Goal: Communication & Community: Answer question/provide support

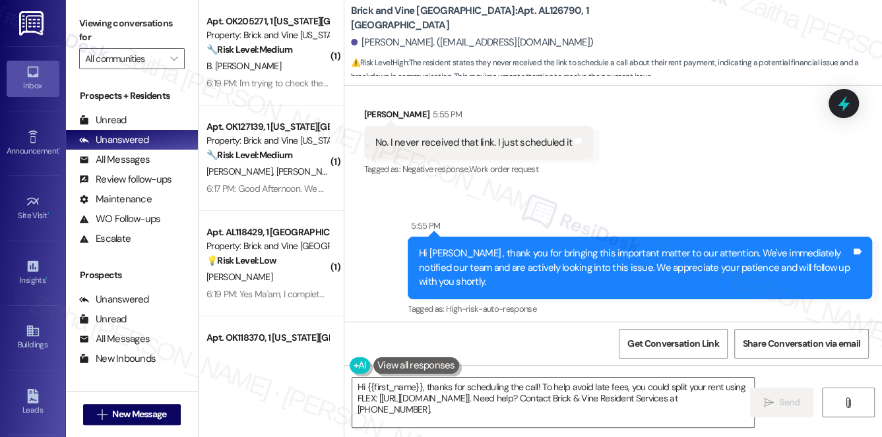
scroll to position [3419, 0]
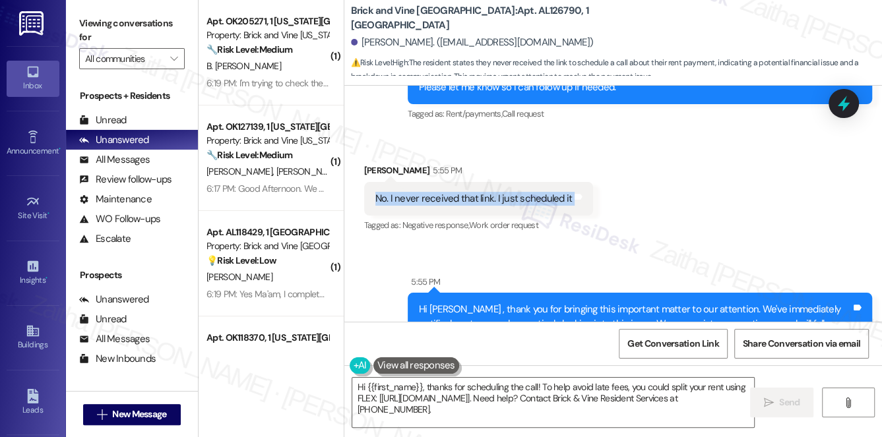
drag, startPoint x: 371, startPoint y: 185, endPoint x: 591, endPoint y: 187, distance: 219.7
click at [591, 187] on div "Received via SMS [PERSON_NAME] 5:55 PM No. I never received that link. I just s…" at bounding box center [478, 200] width 249 height 92
copy div "No. I never received that link. I just scheduled it Tags and notes"
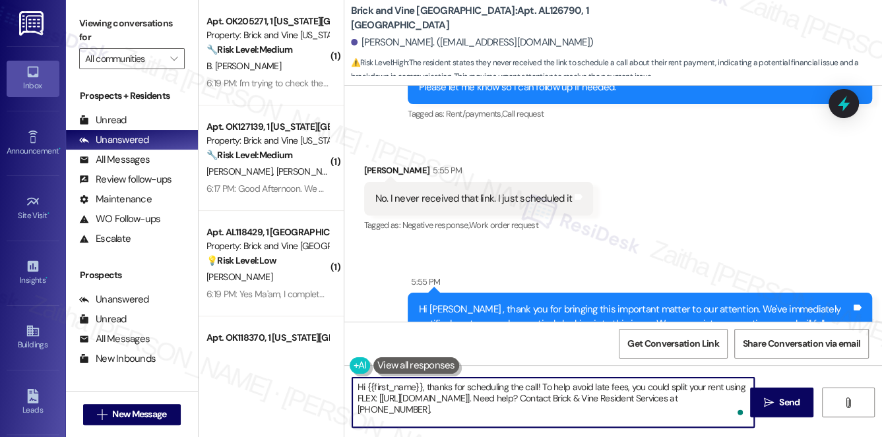
drag, startPoint x: 383, startPoint y: 393, endPoint x: 429, endPoint y: 385, distance: 46.8
click at [429, 385] on textarea "Hi {{first_name}}, thanks for scheduling the call! To help avoid late fees, you…" at bounding box center [553, 402] width 403 height 49
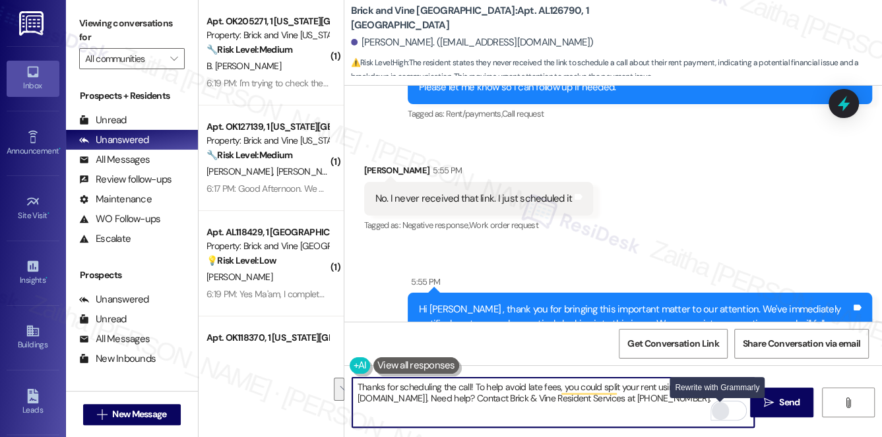
drag, startPoint x: 473, startPoint y: 383, endPoint x: 715, endPoint y: 411, distance: 243.1
click at [715, 411] on div "Thanks for scheduling the call! To help avoid late fees, you could split your r…" at bounding box center [554, 402] width 404 height 51
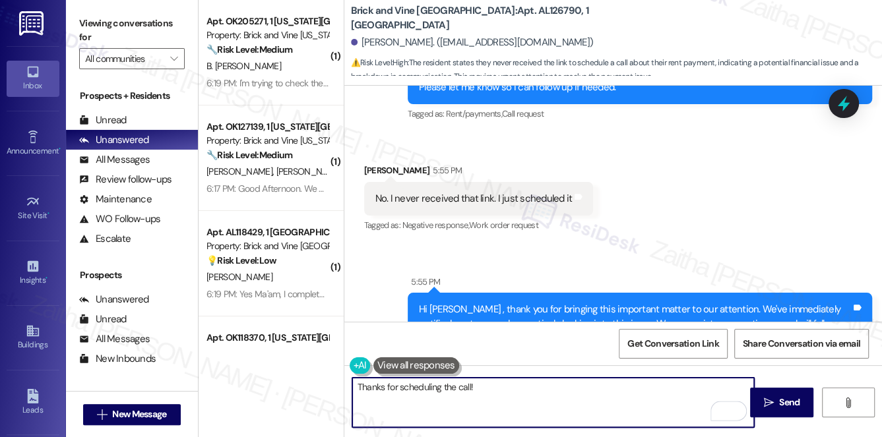
type textarea "Thanks for scheduling the call!"
drag, startPoint x: 480, startPoint y: 393, endPoint x: 351, endPoint y: 386, distance: 128.9
click at [352, 386] on textarea "Thanks for scheduling the call!" at bounding box center [553, 402] width 403 height 49
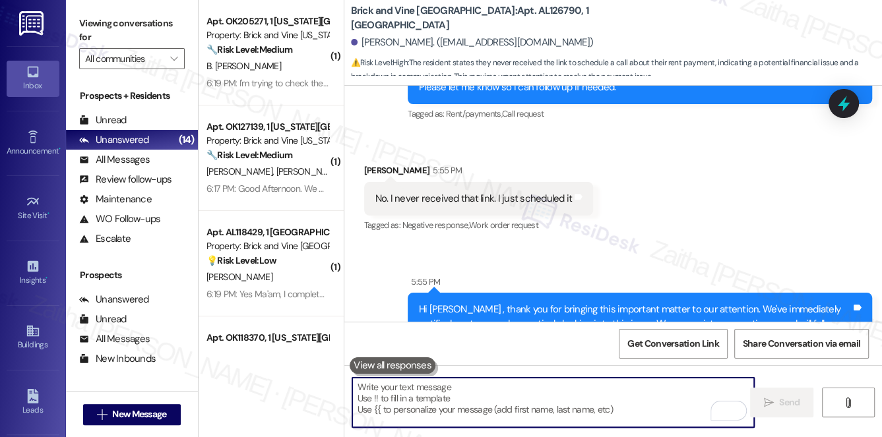
paste textarea "Thank you for letting me know, {{first_name}}. I’m glad to hear you were able t…"
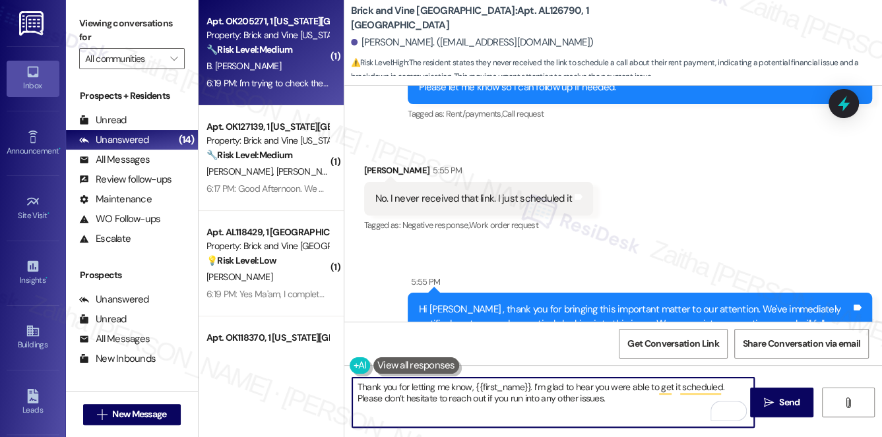
type textarea "Thank you for letting me know, {{first_name}}. I’m glad to hear you were able t…"
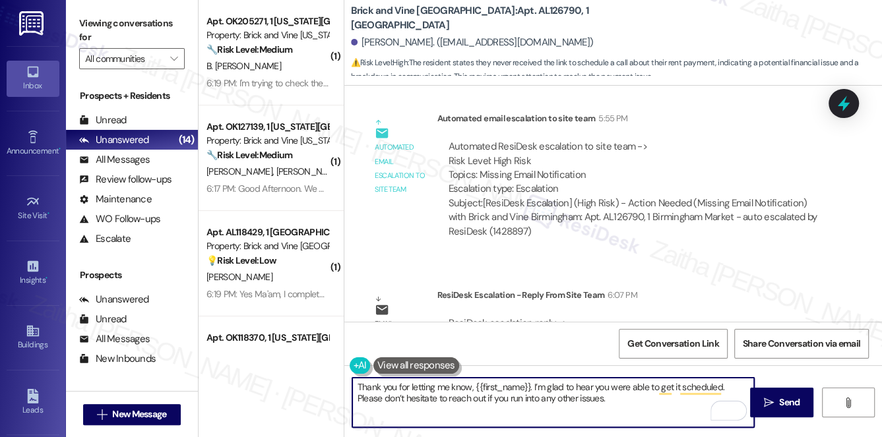
scroll to position [3778, 0]
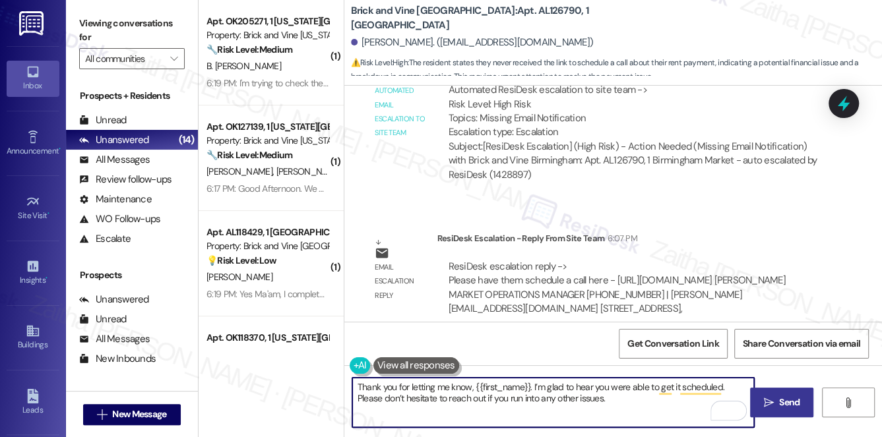
click at [774, 397] on span " Send" at bounding box center [782, 403] width 42 height 14
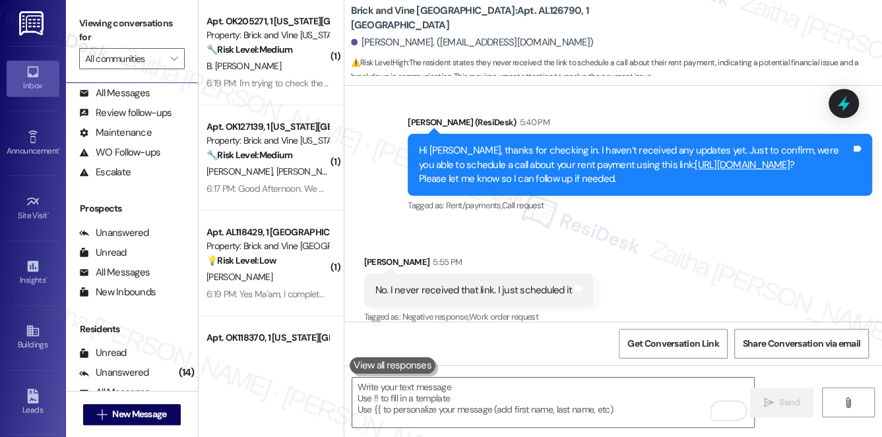
scroll to position [157, 0]
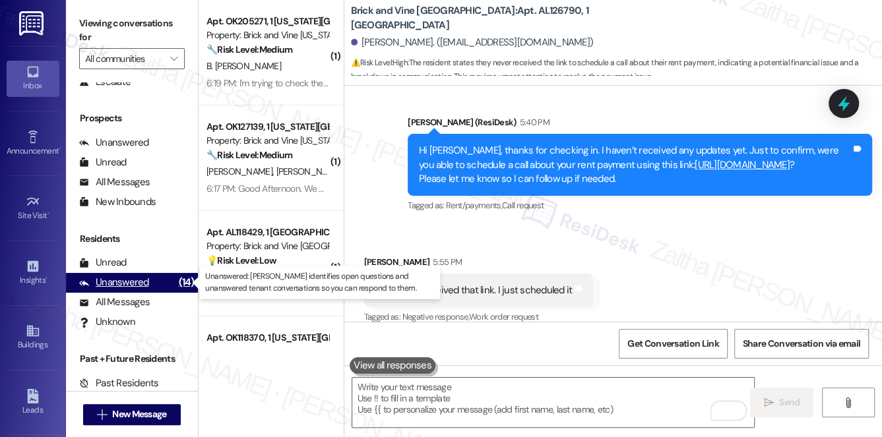
click at [123, 284] on div "Unanswered" at bounding box center [114, 283] width 70 height 14
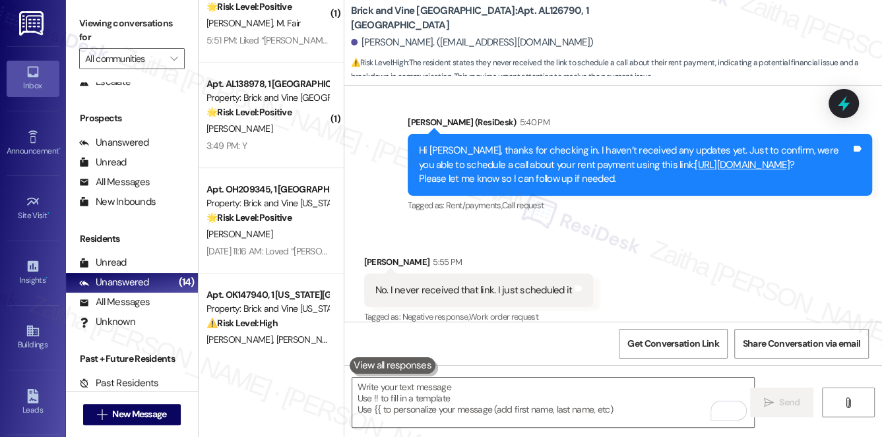
scroll to position [0, 0]
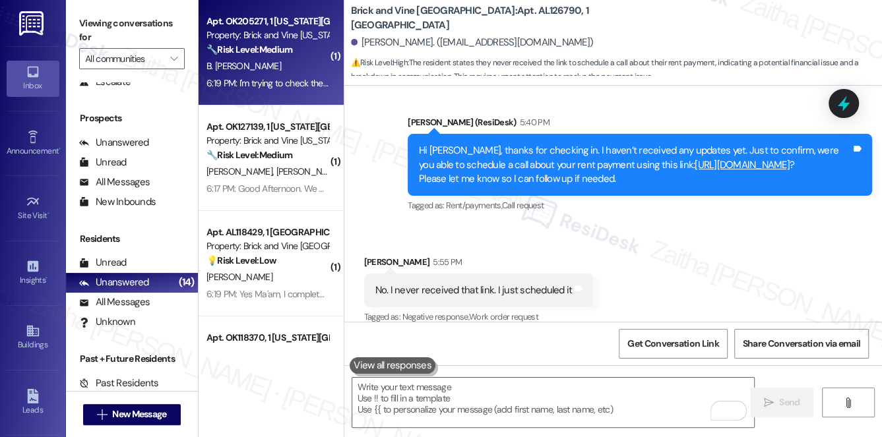
click at [288, 65] on div "B. [PERSON_NAME]" at bounding box center [267, 66] width 125 height 16
type textarea "Fetching suggested responses. Please feel free to read through the conversation…"
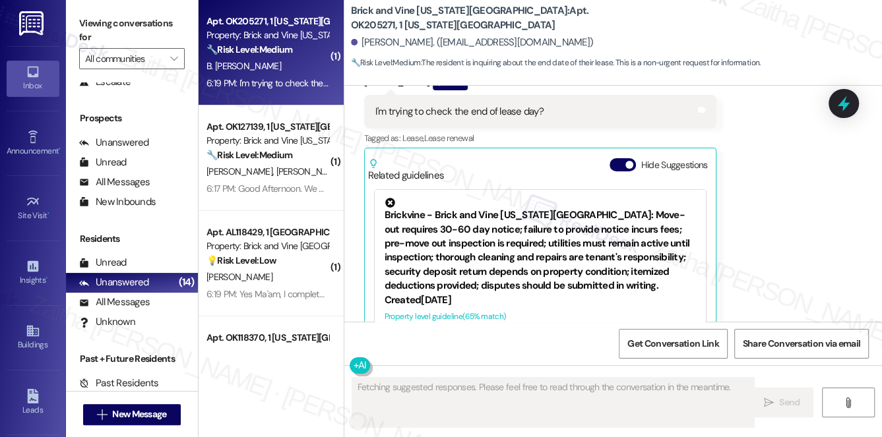
scroll to position [2218, 0]
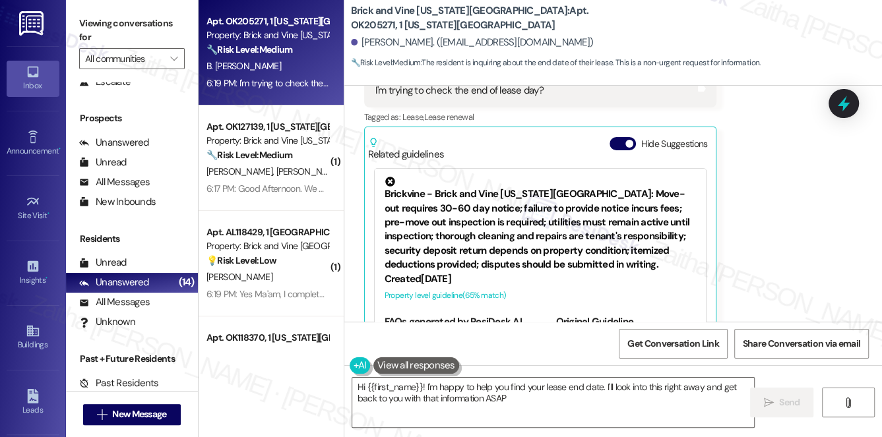
type textarea "Hi {{first_name}}! I'm happy to help you find your lease end date. I'll look in…"
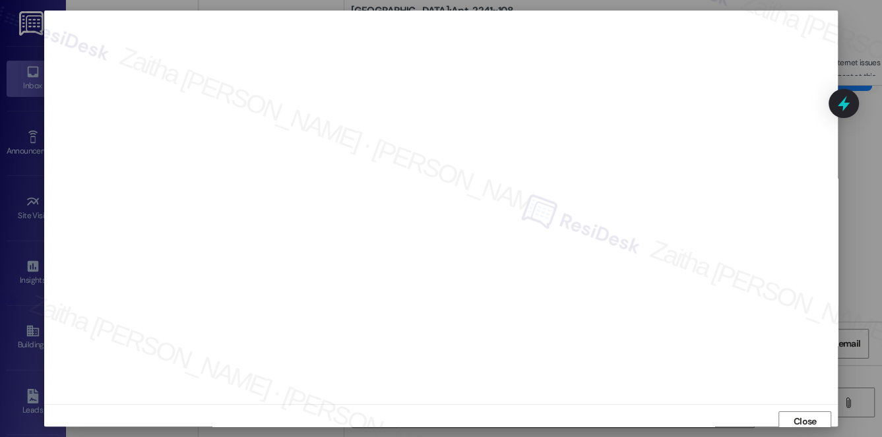
scroll to position [12, 0]
click at [794, 412] on span "Close" at bounding box center [805, 410] width 23 height 14
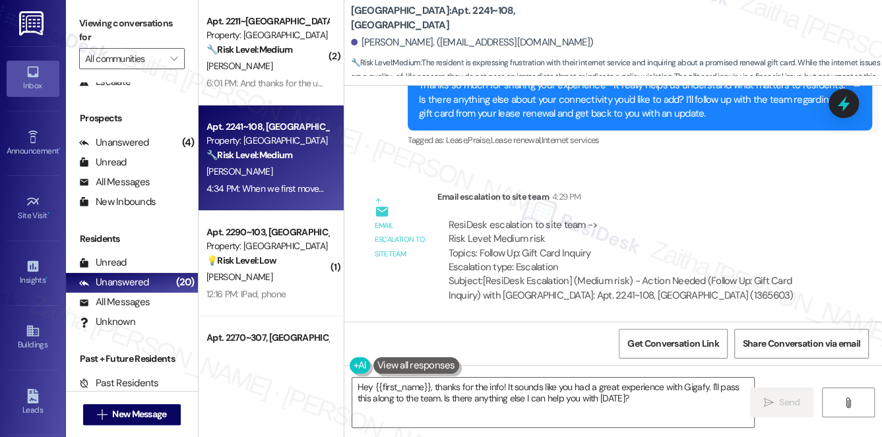
scroll to position [14986, 0]
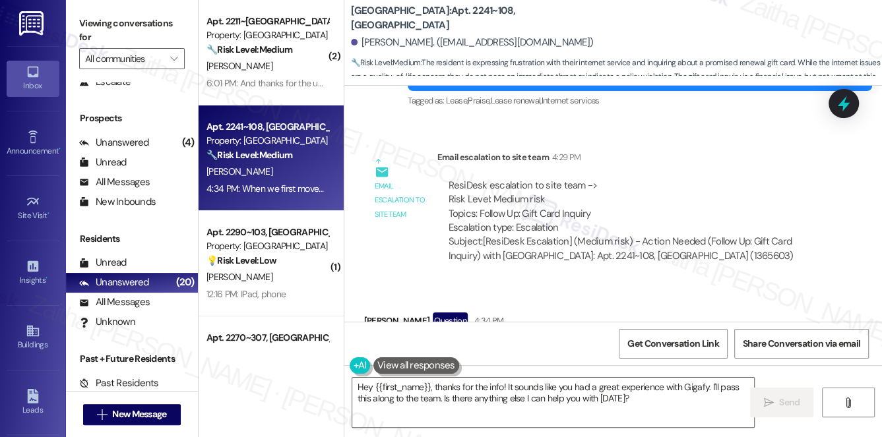
drag, startPoint x: 370, startPoint y: 261, endPoint x: 607, endPoint y: 283, distance: 238.6
click at [607, 334] on div "When we first moved in there was a Gigafy box of some sort in here. We got it h…" at bounding box center [596, 358] width 465 height 48
copy div "When we first moved in there was a Gigafy box of some sort in here. We got it h…"
click at [608, 303] on div "Received via SMS Robert Hammill Question 4:34 PM When we first moved in there w…" at bounding box center [596, 357] width 484 height 108
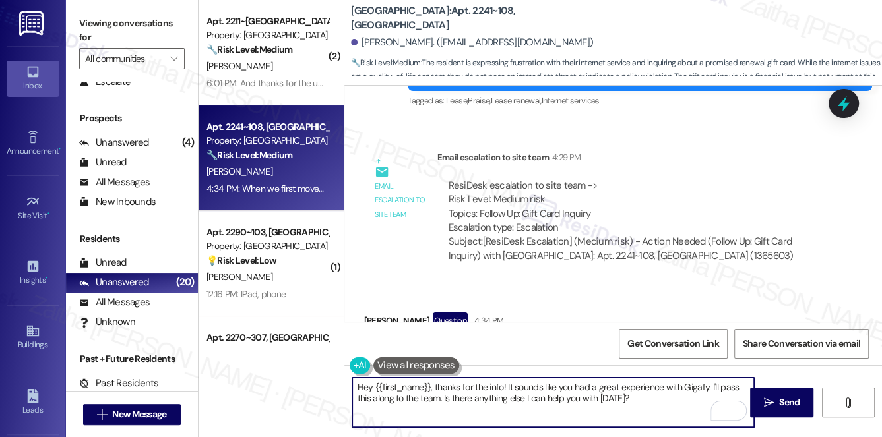
drag, startPoint x: 356, startPoint y: 384, endPoint x: 635, endPoint y: 410, distance: 280.4
click at [635, 410] on textarea "Hey {{first_name}}, thanks for the info! It sounds like you had a great experie…" at bounding box center [553, 402] width 403 height 49
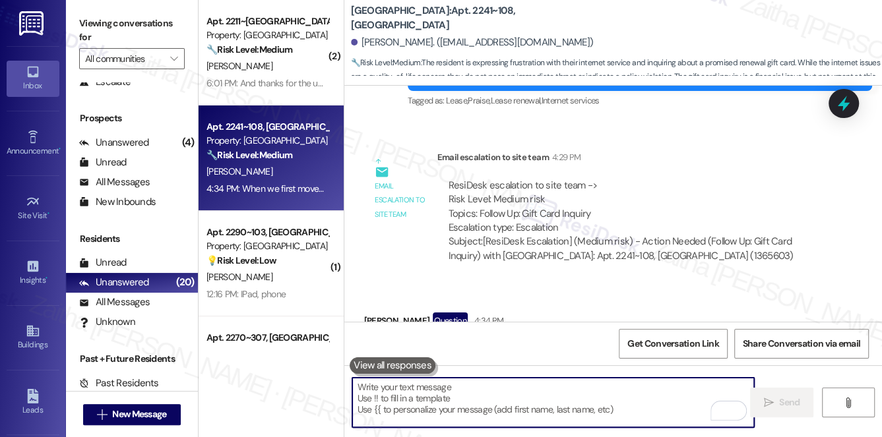
paste textarea "Thanks for sharing that with me, {{first_name}}. I’m glad to hear the Gigafy se…"
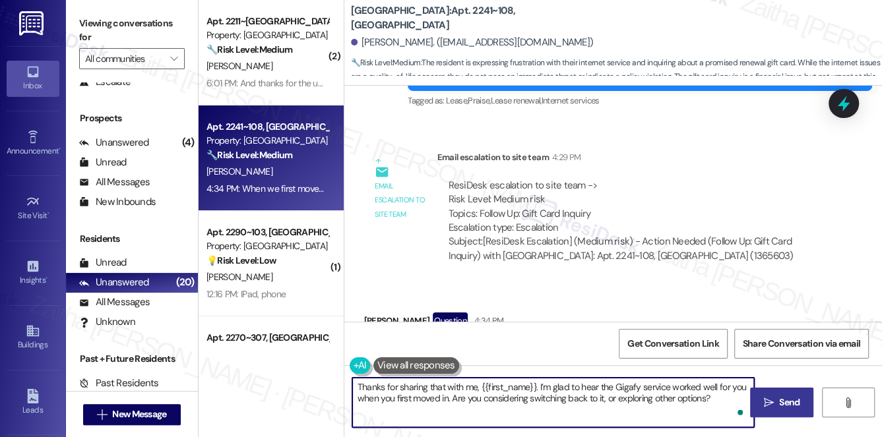
type textarea "Thanks for sharing that with me, {{first_name}}. I’m glad to hear the Gigafy se…"
click at [767, 404] on icon "" at bounding box center [769, 403] width 10 height 11
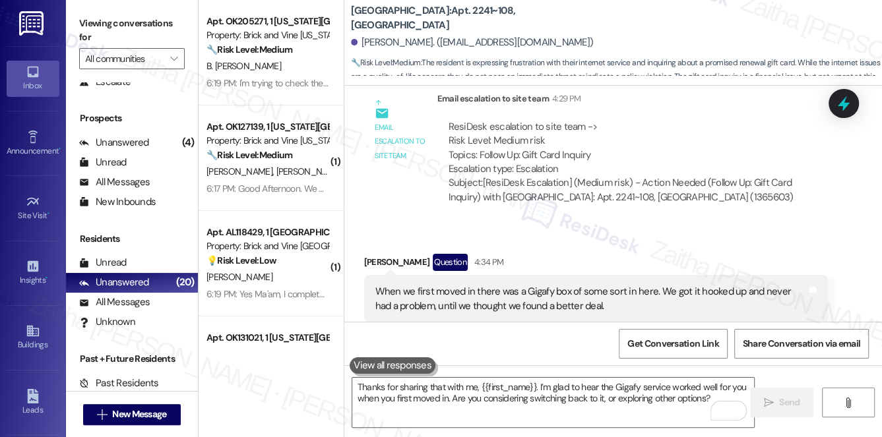
scroll to position [15092, 0]
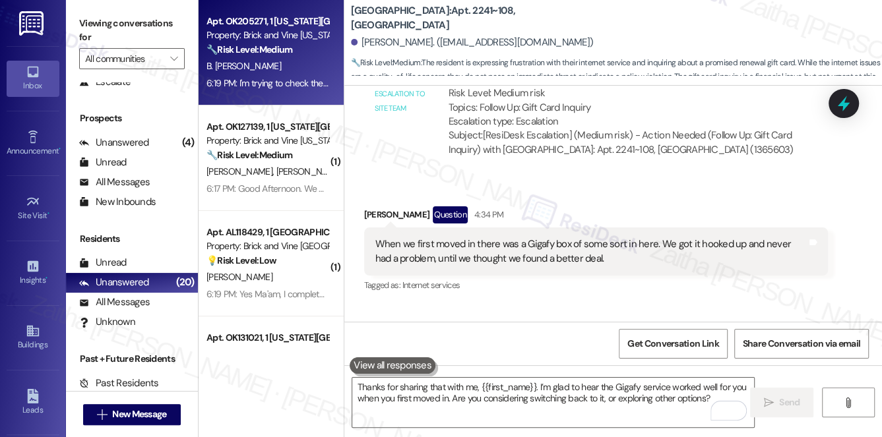
click at [297, 63] on div "B. [PERSON_NAME]" at bounding box center [267, 66] width 125 height 16
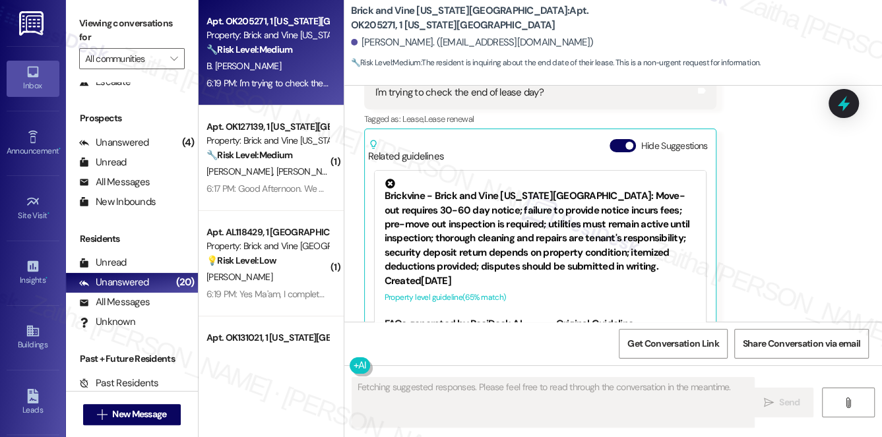
scroll to position [2218, 0]
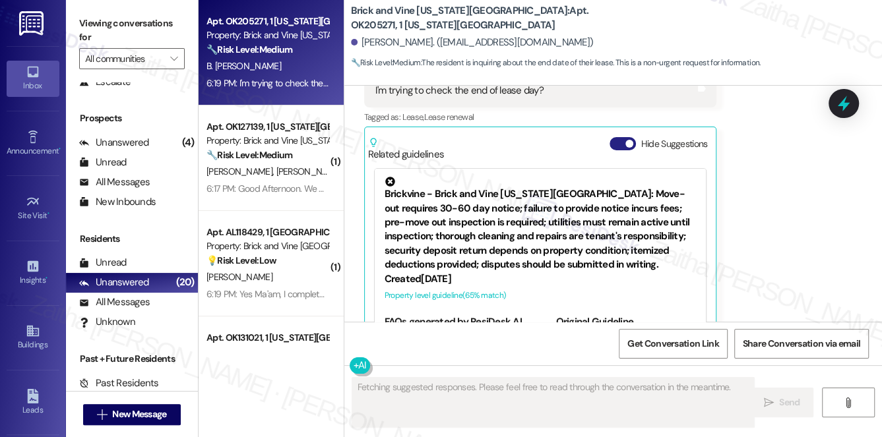
click at [618, 137] on button "Hide Suggestions" at bounding box center [623, 143] width 26 height 13
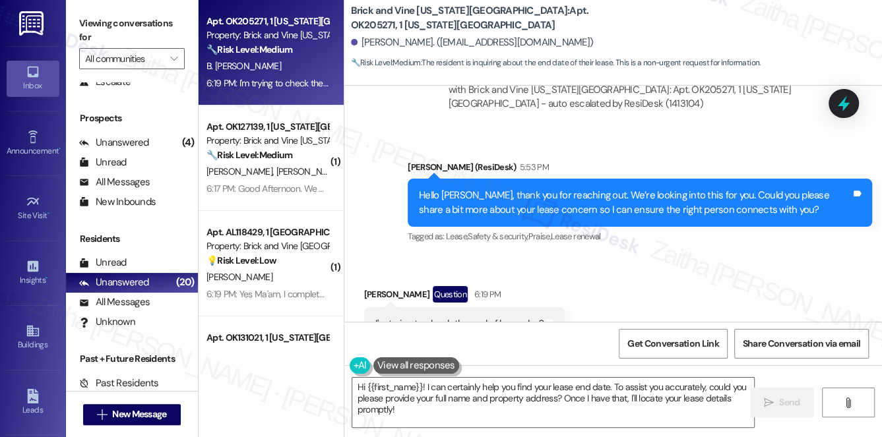
scroll to position [2044, 0]
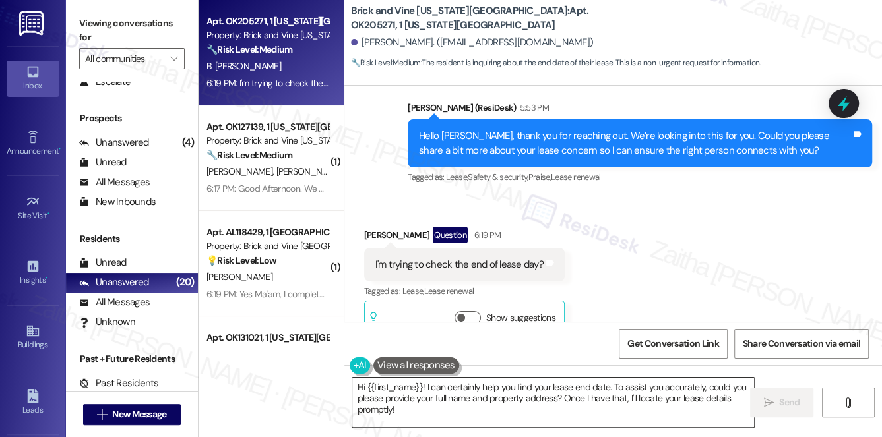
click at [360, 387] on textarea "Hi {{first_name}}! I can certainly help you find your lease end date. To assist…" at bounding box center [553, 402] width 403 height 49
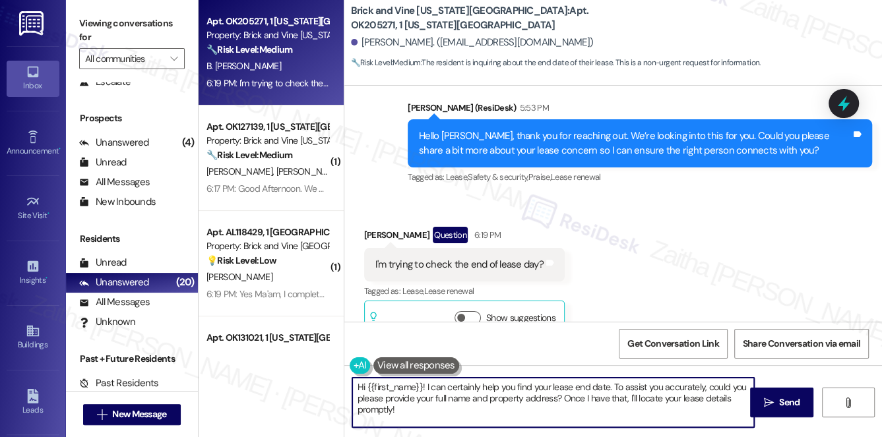
click at [360, 387] on textarea "Hi {{first_name}}! I can certainly help you find your lease end date. To assist…" at bounding box center [553, 402] width 403 height 49
drag, startPoint x: 425, startPoint y: 386, endPoint x: 342, endPoint y: 387, distance: 83.1
click at [342, 387] on div "Apt. OK205271, 1 Oklahoma City Market Property: Brick and Vine Oklahoma City 🔧 …" at bounding box center [541, 218] width 684 height 437
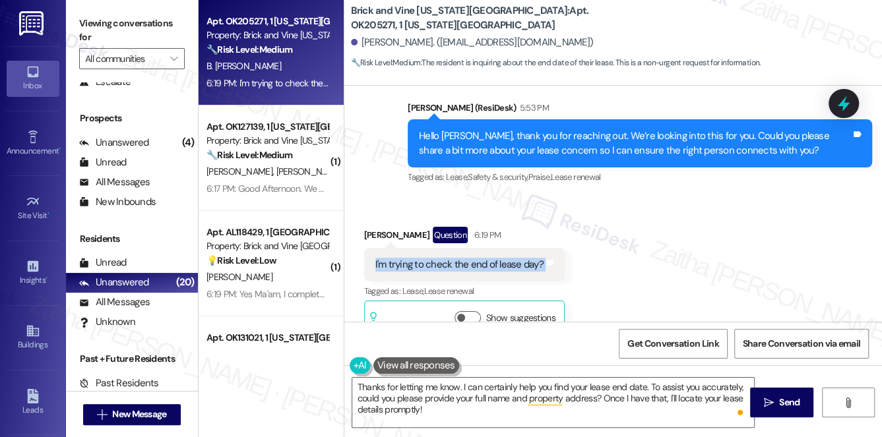
drag, startPoint x: 364, startPoint y: 235, endPoint x: 553, endPoint y: 232, distance: 188.7
click at [553, 248] on div "I'm trying to check the end of lease day? Tags and notes" at bounding box center [464, 265] width 201 height 34
copy div "I'm trying to check the end of lease day? Tags and notes"
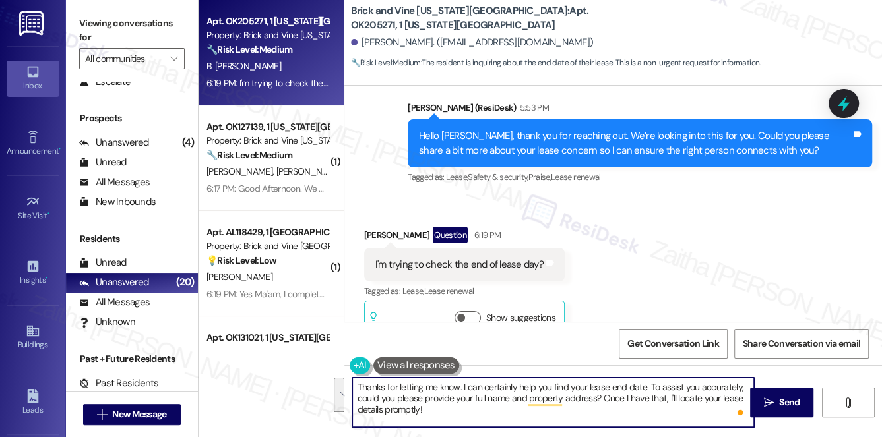
drag, startPoint x: 465, startPoint y: 389, endPoint x: 487, endPoint y: 426, distance: 43.2
click at [487, 426] on textarea "Thanks for letting me know. I can certainly help you find your lease end date. …" at bounding box center [553, 402] width 403 height 49
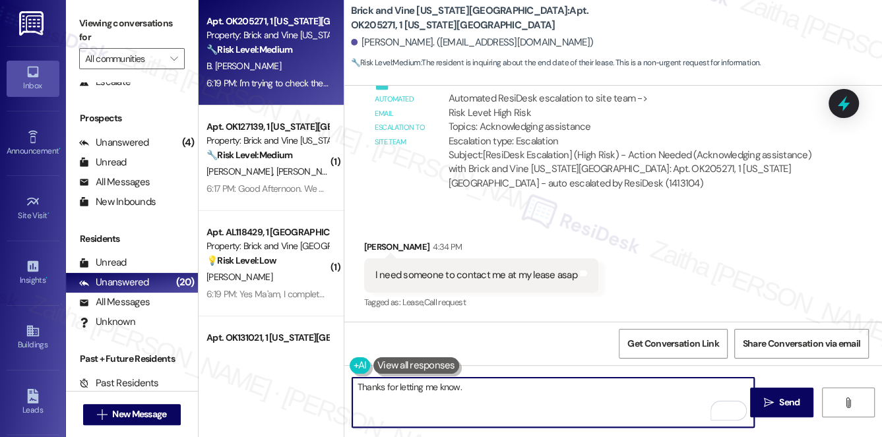
scroll to position [1444, 0]
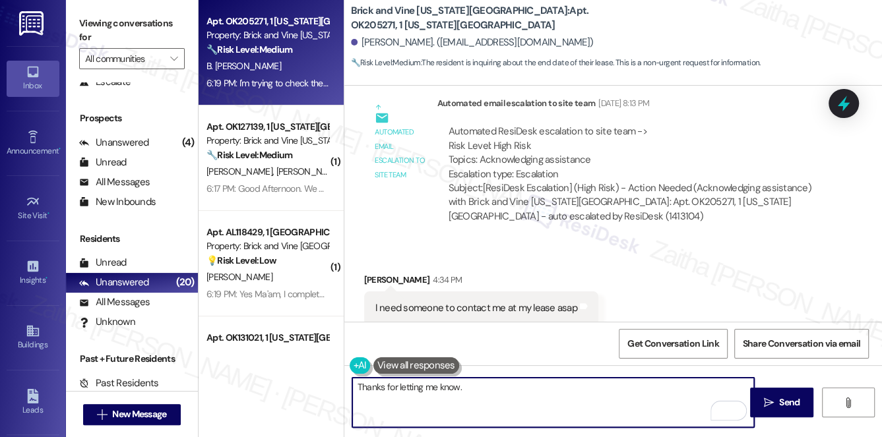
paste textarea "I’ll check on your lease end date and follow up with you"
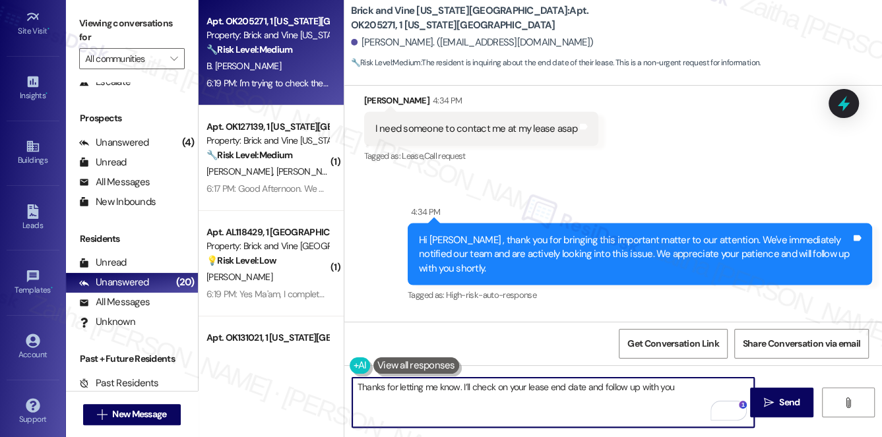
scroll to position [187, 0]
type textarea "Thanks for letting me know. I’ll check on your lease end date and follow up wit…"
click at [40, 346] on div "Account" at bounding box center [33, 352] width 66 height 13
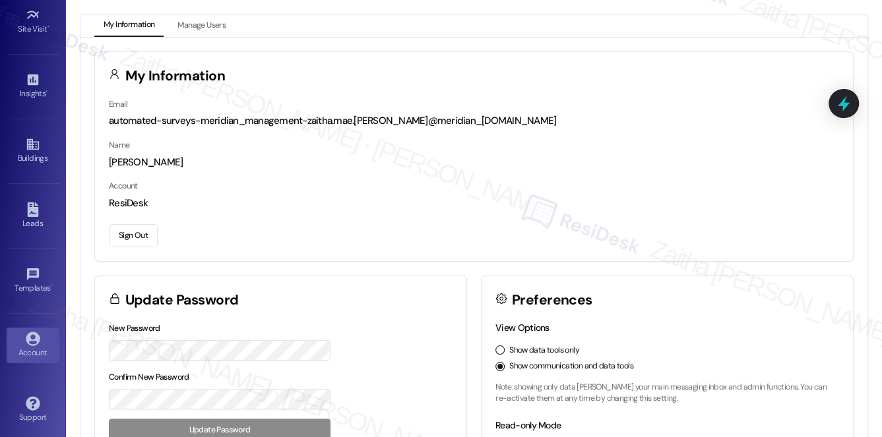
click at [138, 240] on button "Sign Out" at bounding box center [133, 235] width 49 height 23
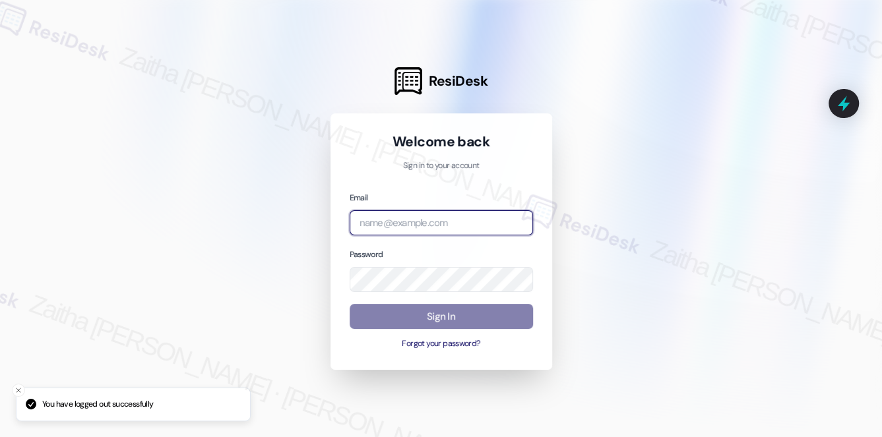
click at [426, 234] on input "email" at bounding box center [441, 223] width 183 height 26
type input "automated-surveys-brickvine-zaitha.mae.garcia@brickvine.com"
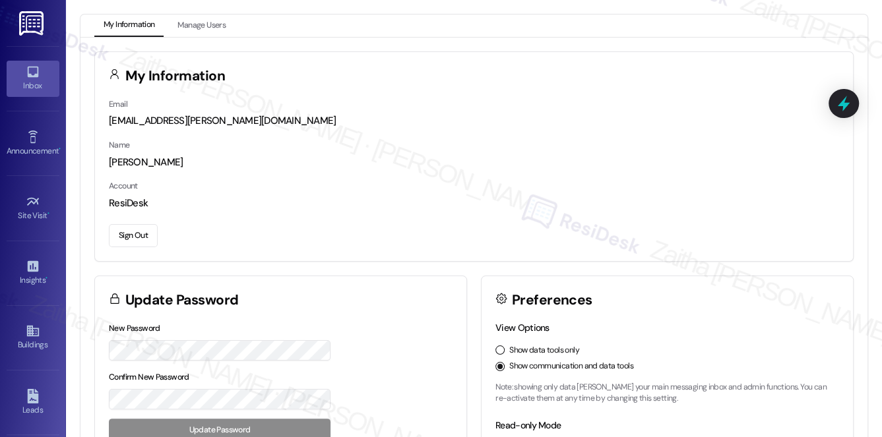
click at [36, 94] on link "Inbox" at bounding box center [33, 79] width 53 height 36
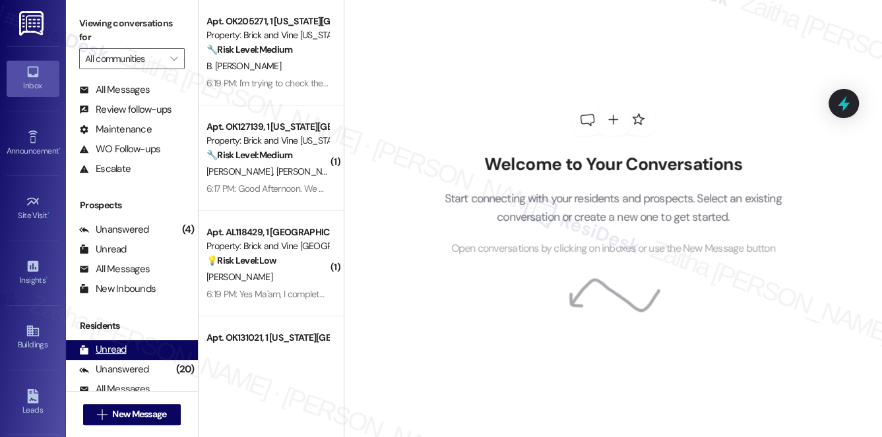
scroll to position [157, 0]
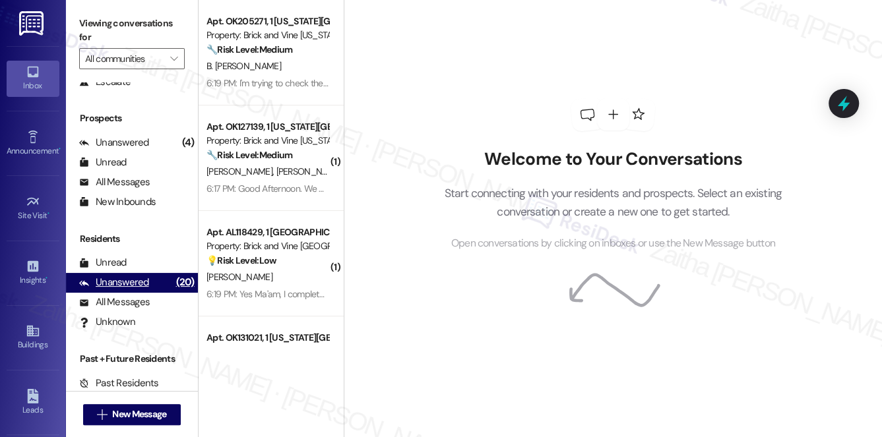
click at [131, 284] on div "Unanswered" at bounding box center [114, 283] width 70 height 14
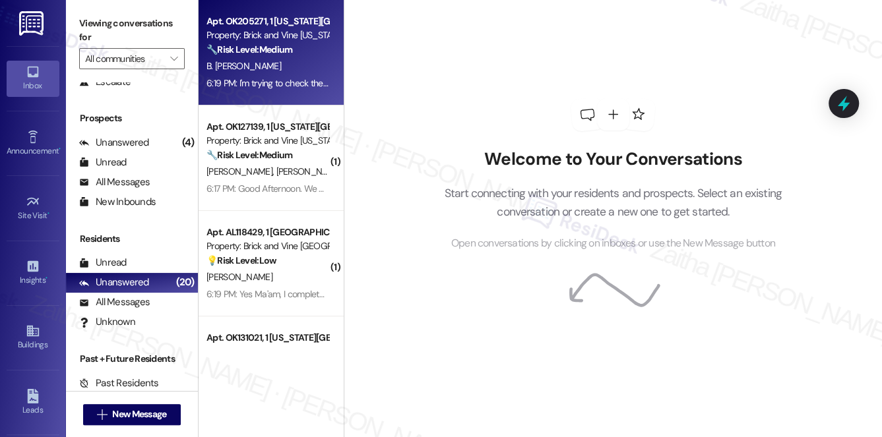
click at [296, 71] on div "B. [PERSON_NAME]" at bounding box center [267, 66] width 125 height 16
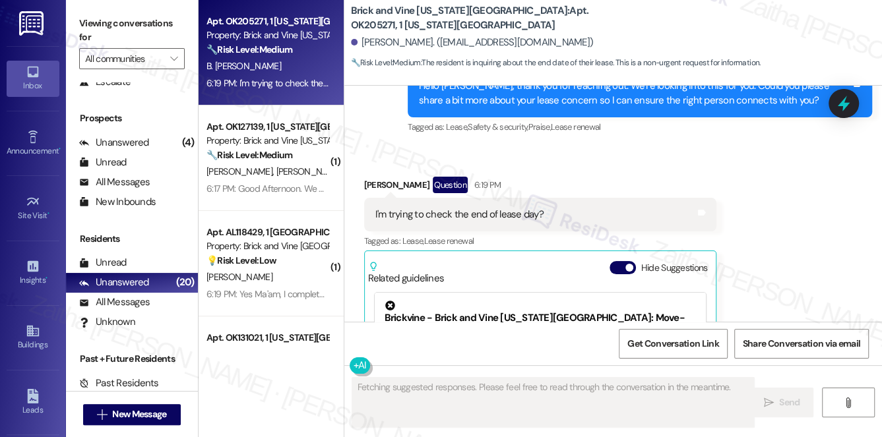
scroll to position [2218, 0]
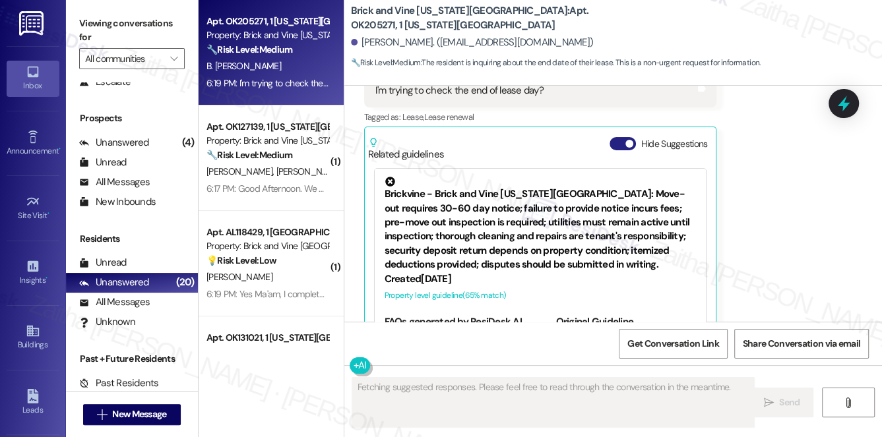
click at [610, 137] on button "Hide Suggestions" at bounding box center [623, 143] width 26 height 13
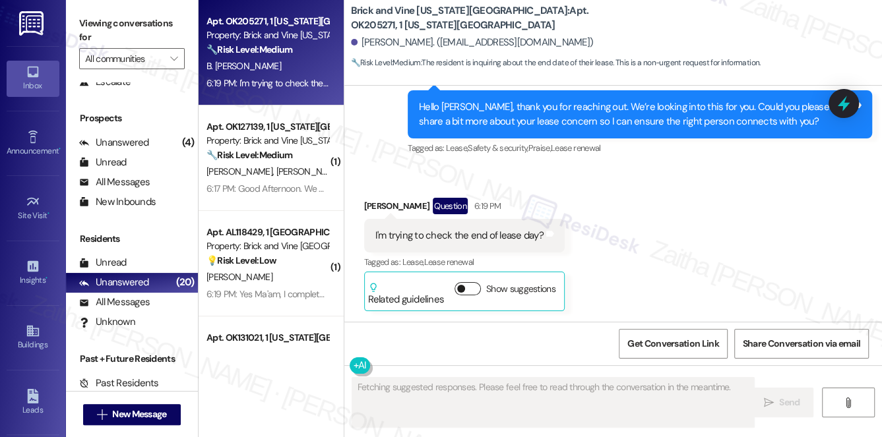
scroll to position [2044, 0]
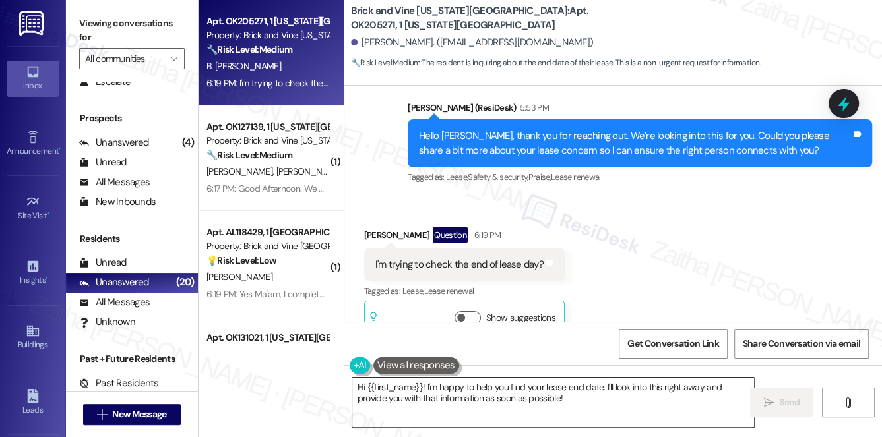
click at [365, 386] on textarea "Hi {{first_name}}! I'm happy to help you find your lease end date. I'll look in…" at bounding box center [553, 402] width 403 height 49
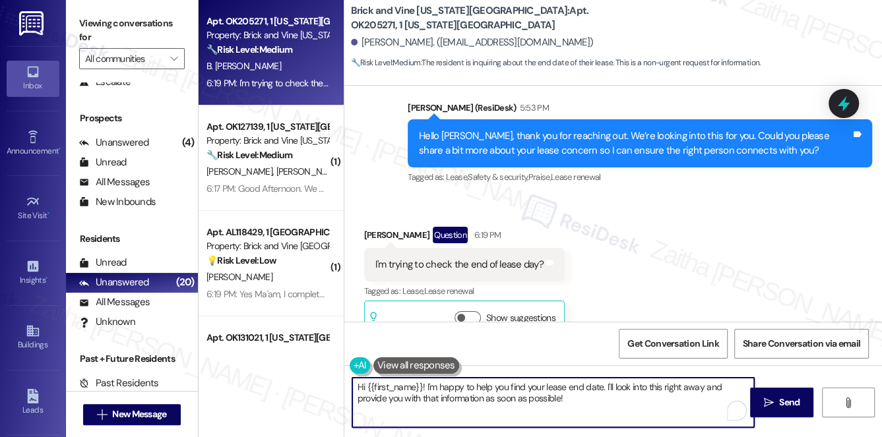
click at [362, 386] on textarea "Hi {{first_name}}! I'm happy to help you find your lease end date. I'll look in…" at bounding box center [553, 402] width 403 height 49
drag, startPoint x: 519, startPoint y: 382, endPoint x: 674, endPoint y: 411, distance: 157.1
click at [674, 411] on textarea "Thanks for letting me know, {{first_name}}! I'm happy to help you find your lea…" at bounding box center [553, 402] width 403 height 49
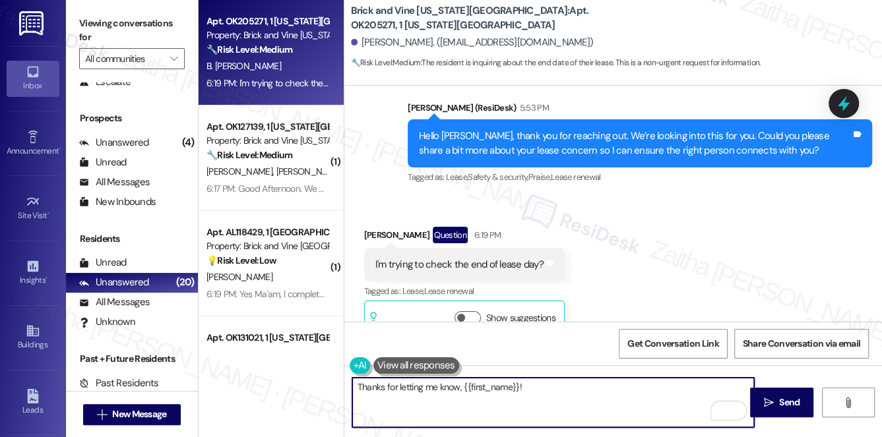
paste textarea "We’re looking into your lease end date and will follow up with you as soon as w…"
click at [594, 401] on textarea "Thanks for letting me know, {{first_name}}! We’re looking into your lease end d…" at bounding box center [553, 402] width 403 height 49
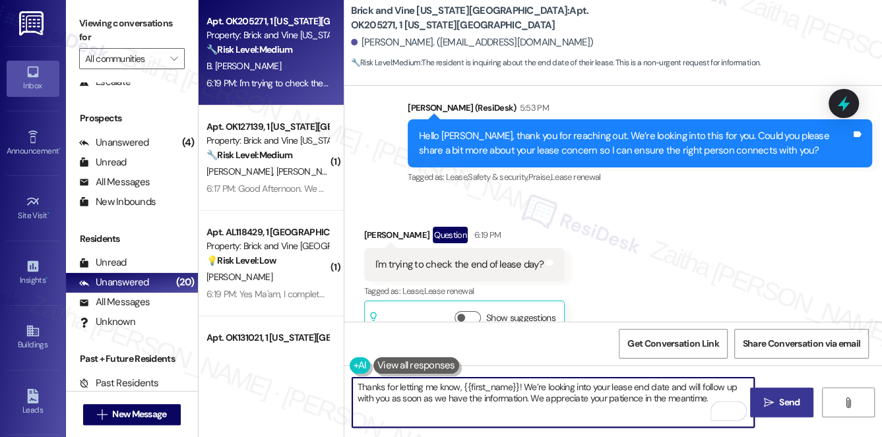
type textarea "Thanks for letting me know, {{first_name}}! We’re looking into your lease end d…"
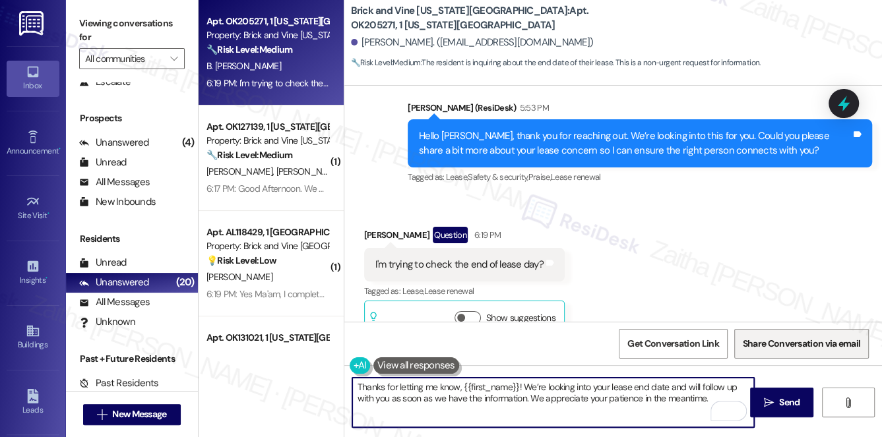
drag, startPoint x: 788, startPoint y: 401, endPoint x: 752, endPoint y: 358, distance: 55.3
click at [788, 401] on span "Send" at bounding box center [789, 403] width 20 height 14
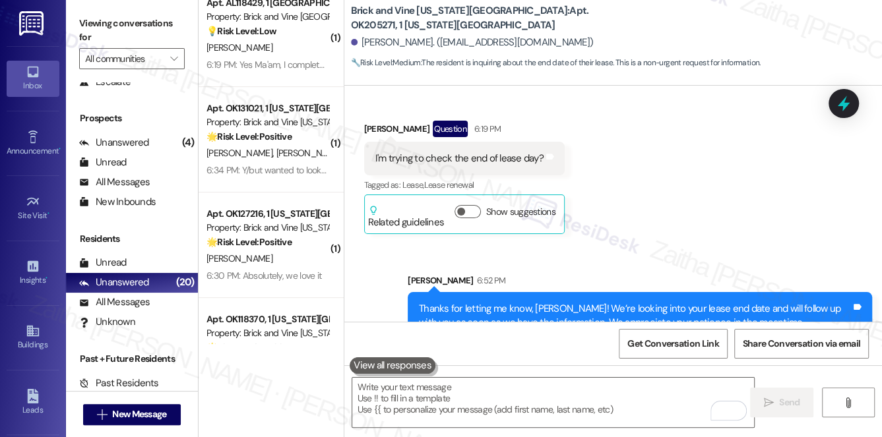
scroll to position [0, 0]
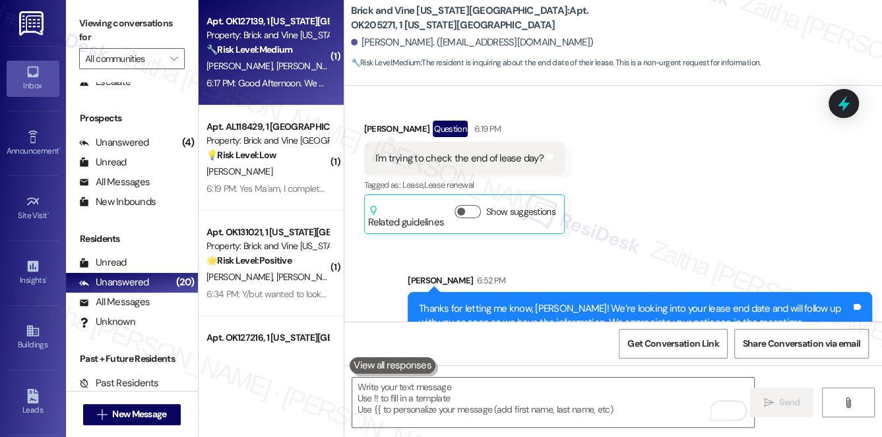
click at [273, 58] on div "B. Cox A. Foster" at bounding box center [267, 66] width 125 height 16
type textarea "Fetching suggested responses. Please feel free to read through the conversation…"
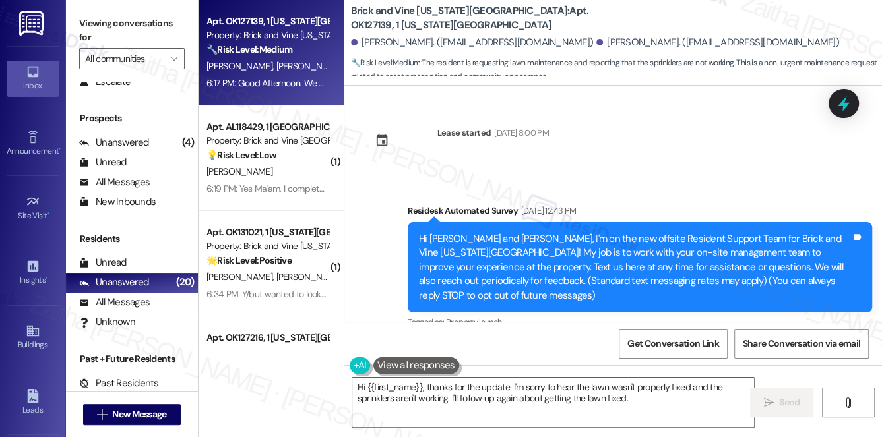
scroll to position [4431, 0]
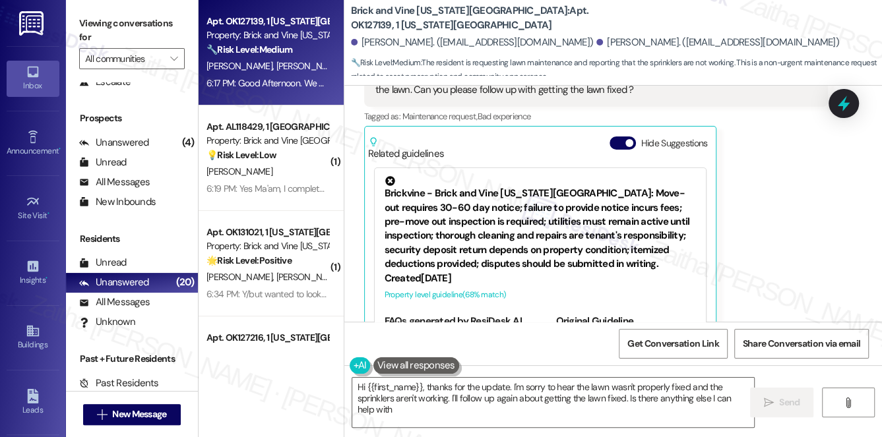
type textarea "Hi {{first_name}}, thanks for the update. I'm sorry to hear the lawn wasn't pro…"
click at [614, 137] on button "Hide Suggestions" at bounding box center [623, 143] width 26 height 13
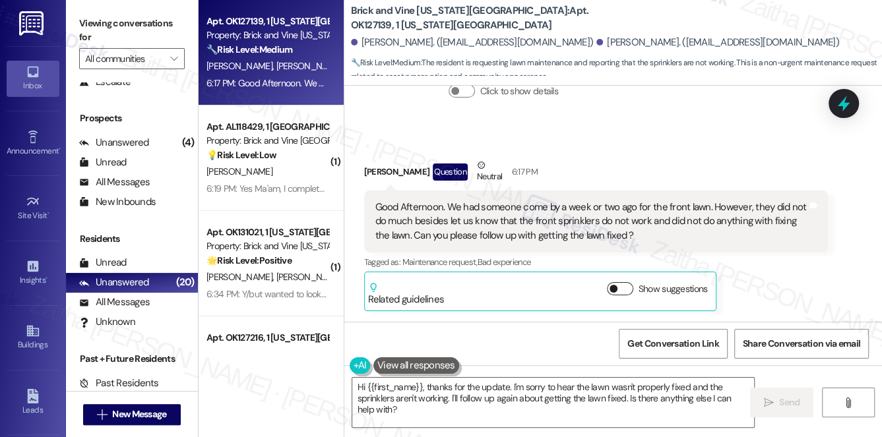
scroll to position [4256, 0]
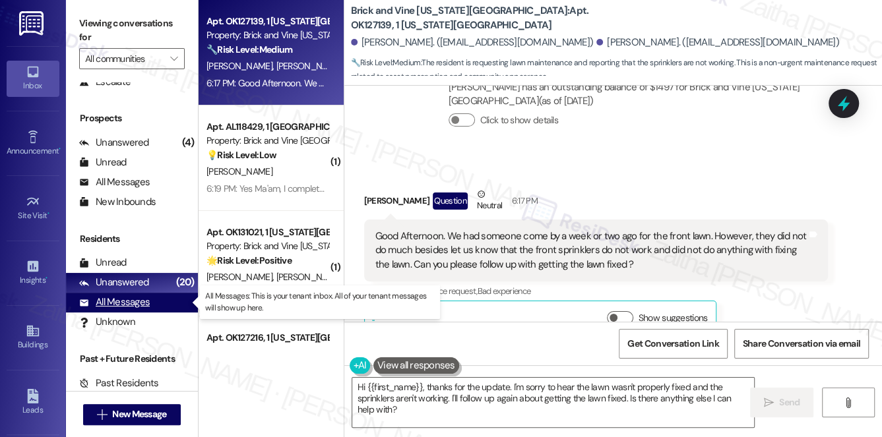
click at [125, 304] on div "All Messages" at bounding box center [114, 303] width 71 height 14
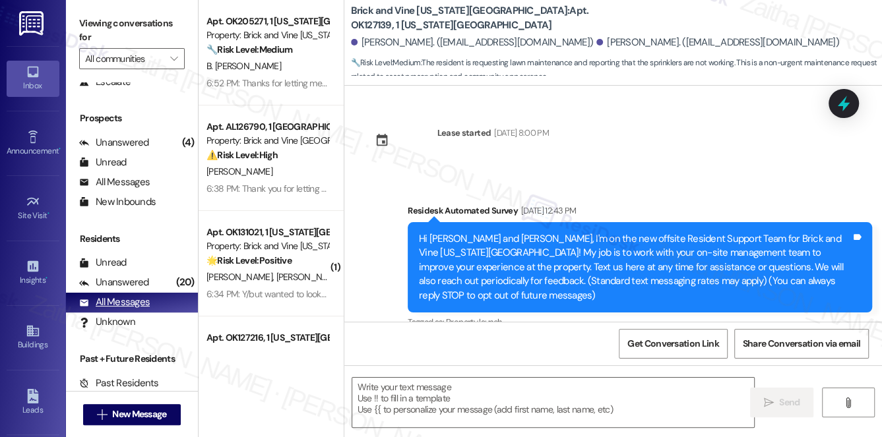
scroll to position [4430, 0]
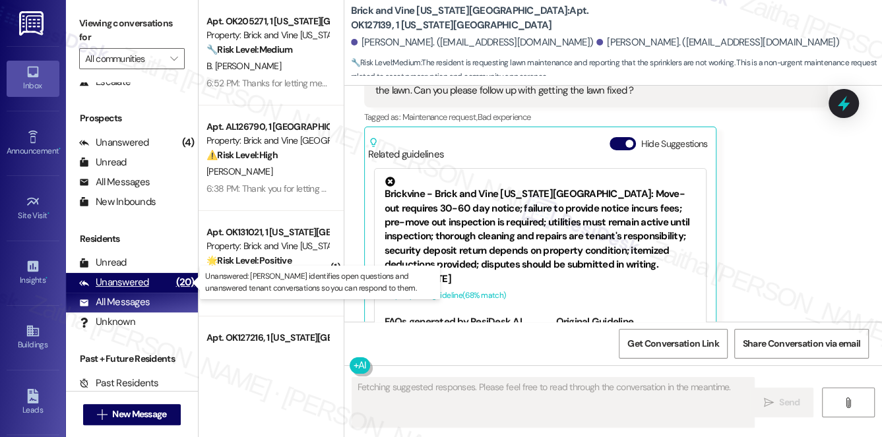
click at [127, 280] on div "Unanswered" at bounding box center [114, 283] width 70 height 14
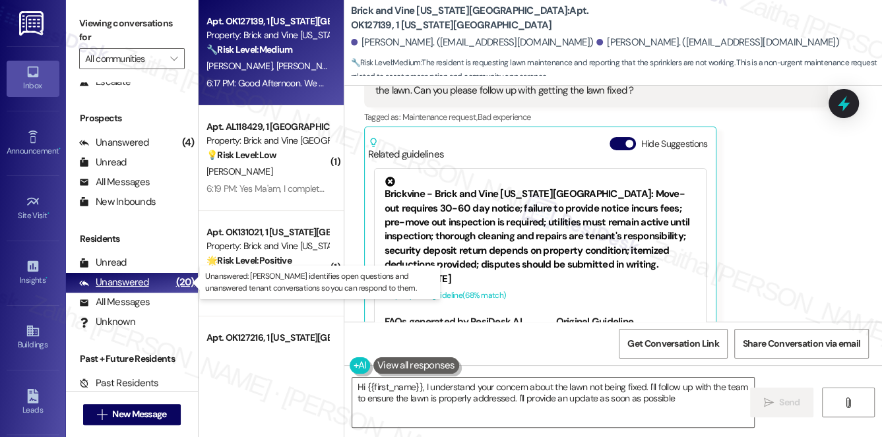
type textarea "Hi {{first_name}}, I understand your concern about the lawn not being fixed. I'…"
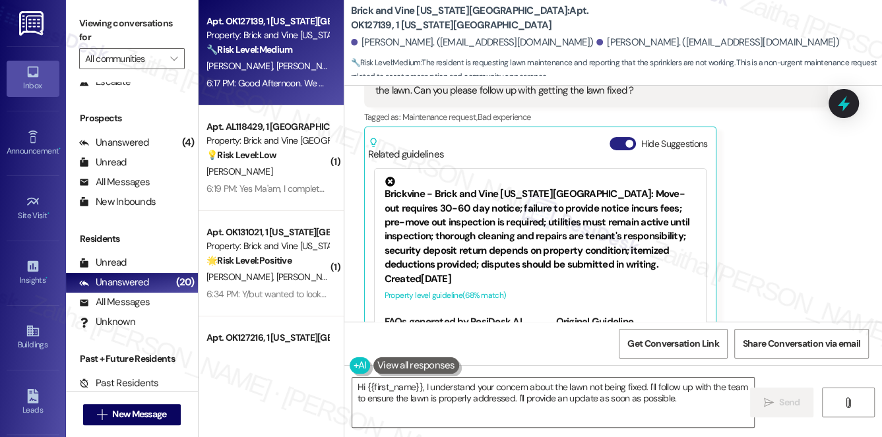
click at [620, 137] on button "Hide Suggestions" at bounding box center [623, 143] width 26 height 13
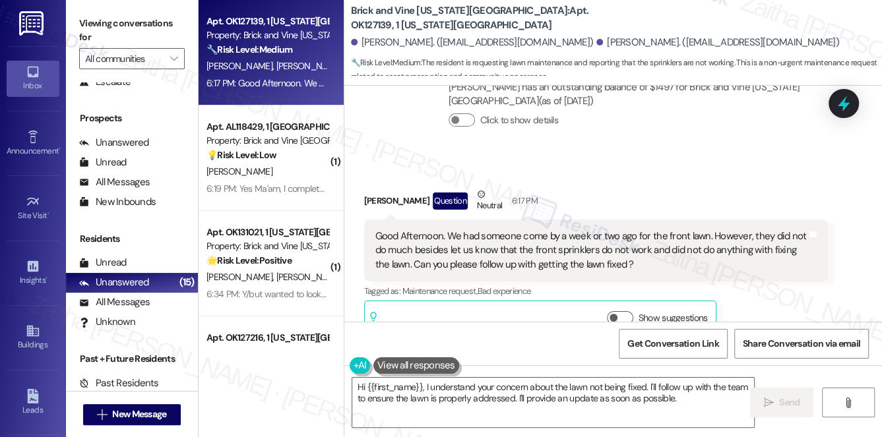
click at [641, 178] on div "Received via SMS Anne Foster Question Neutral 6:17 PM Good Afternoon. We had so…" at bounding box center [596, 264] width 484 height 173
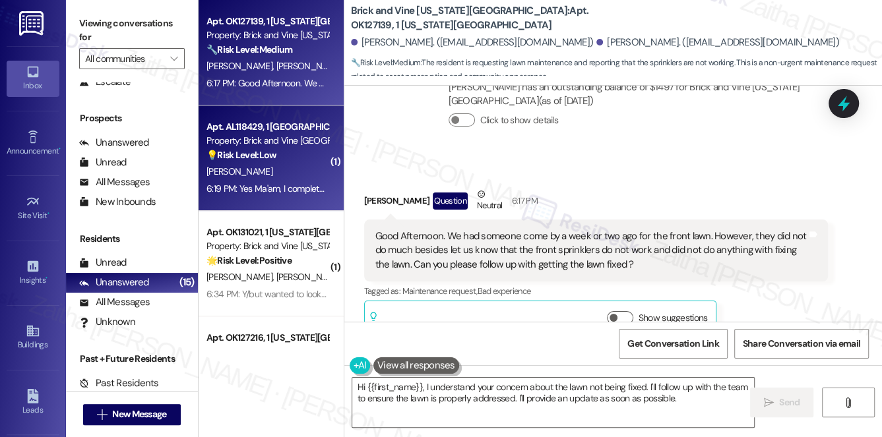
click at [293, 181] on div "6:19 PM: Yes Ma'am, I completely understand 🙏🏼 6:19 PM: Yes Ma'am, I completely…" at bounding box center [267, 189] width 125 height 16
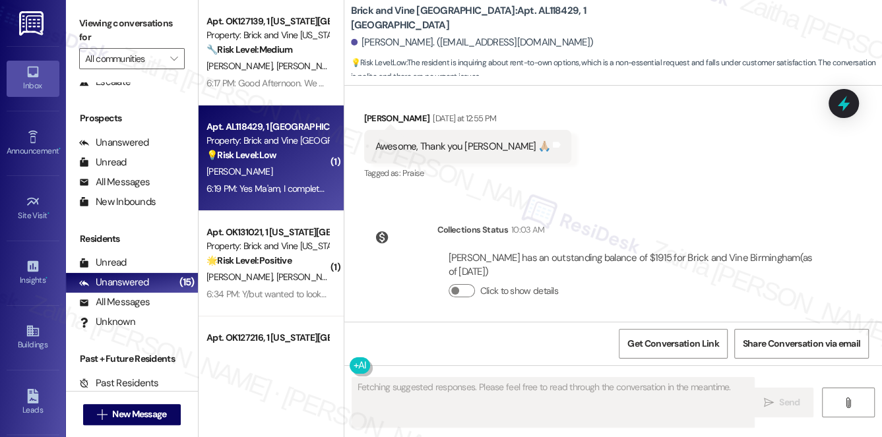
scroll to position [987, 0]
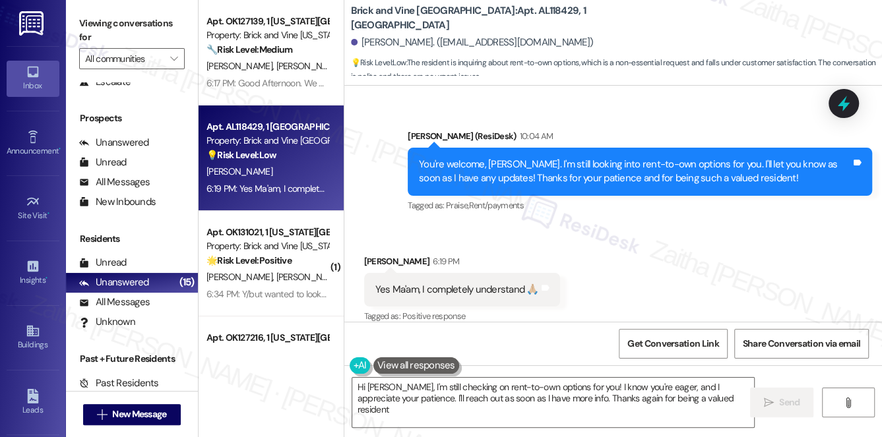
type textarea "Hi Edgar, I'm still checking on rent-to-own options for you! I know you're eage…"
drag, startPoint x: 369, startPoint y: 269, endPoint x: 543, endPoint y: 273, distance: 174.3
click at [543, 273] on div "Yes Ma'am, I completely understand 🙏🏼 Tags and notes" at bounding box center [462, 290] width 196 height 34
copy div "Yes Ma'am, I completely understand 🙏🏼 Tags and notes"
click at [604, 246] on div "Received via SMS Edgar Cortes 6:19 PM Yes Ma'am, I completely understand 🙏🏼 Tag…" at bounding box center [613, 281] width 538 height 112
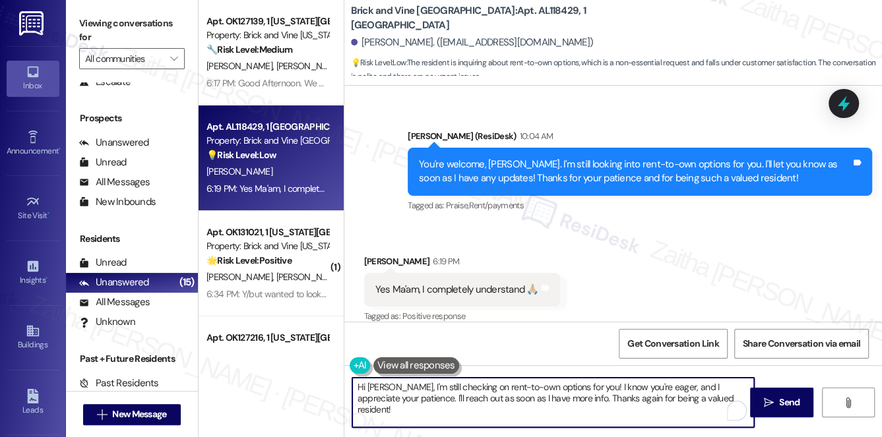
drag, startPoint x: 356, startPoint y: 385, endPoint x: 713, endPoint y: 410, distance: 357.9
click at [713, 410] on textarea "Hi Edgar, I'm still checking on rent-to-own options for you! I know you're eage…" at bounding box center [553, 402] width 403 height 49
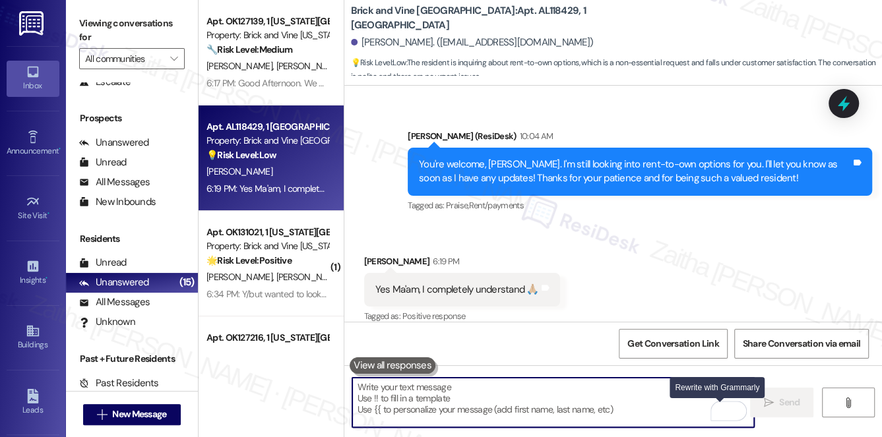
paste textarea "Thank you, {{first_name}}. I really appreciate your understanding"
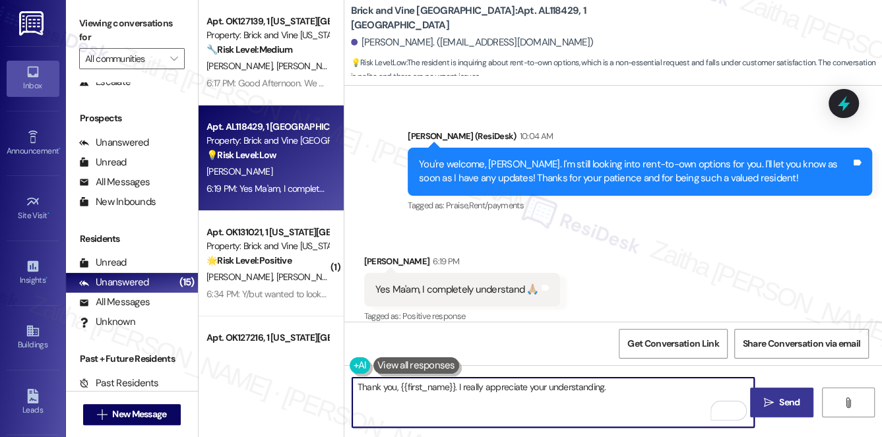
type textarea "Thank you, {{first_name}}. I really appreciate your understanding."
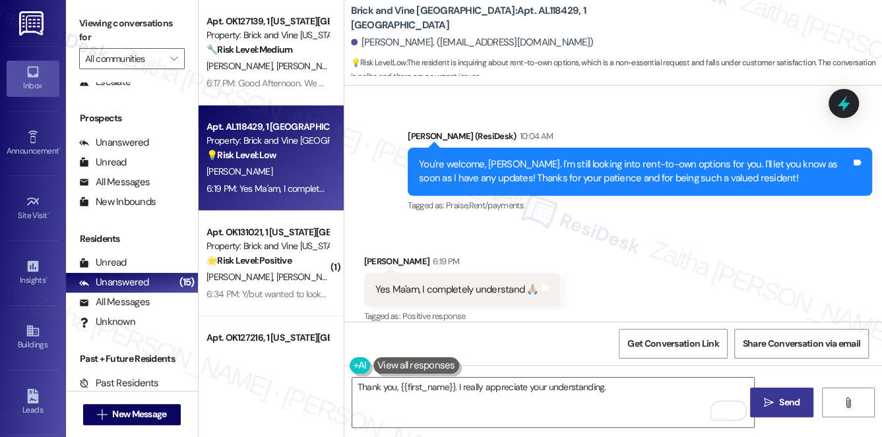
drag, startPoint x: 789, startPoint y: 400, endPoint x: 779, endPoint y: 397, distance: 10.4
click at [789, 400] on span "Send" at bounding box center [789, 403] width 20 height 14
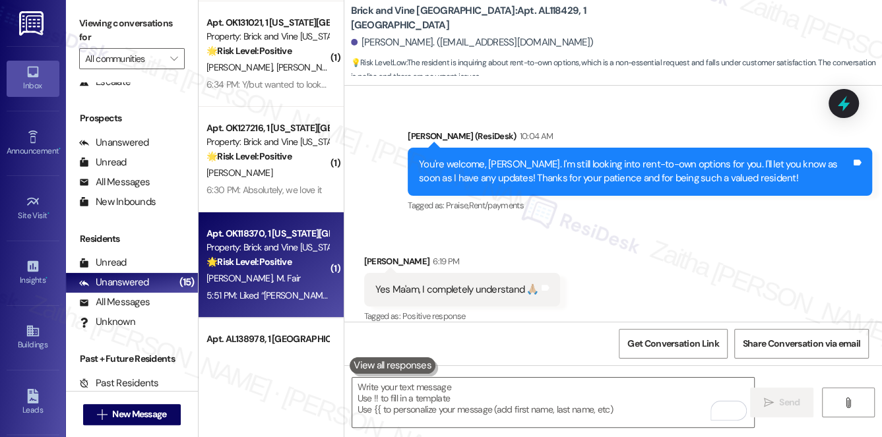
scroll to position [0, 0]
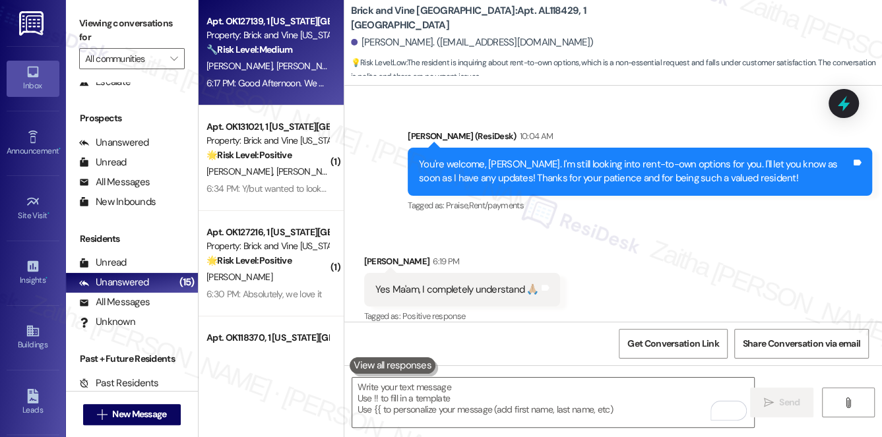
click at [301, 72] on div "B. Cox A. Foster" at bounding box center [267, 66] width 125 height 16
type textarea "Fetching suggested responses. Please feel free to read through the conversation…"
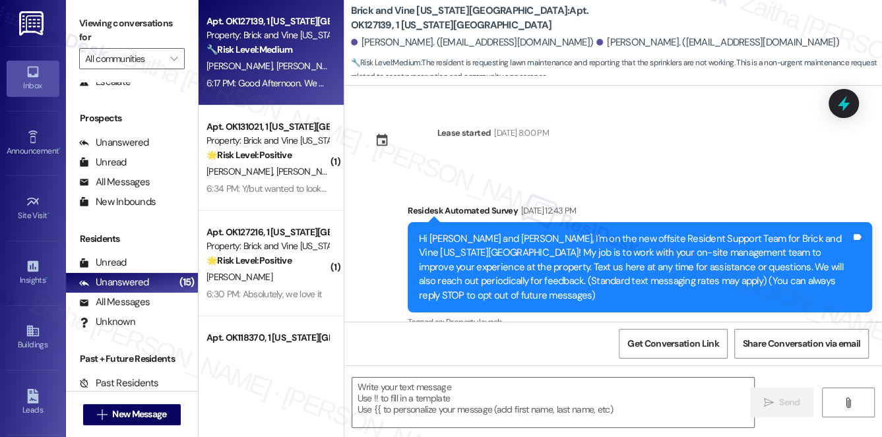
scroll to position [4430, 0]
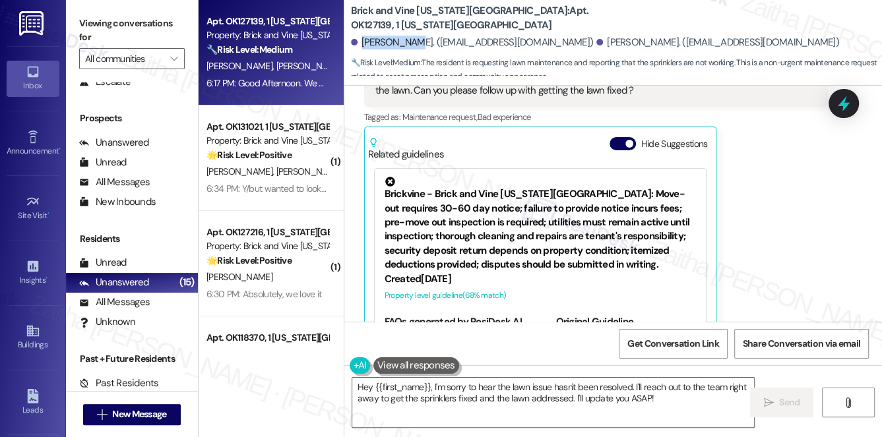
drag, startPoint x: 360, startPoint y: 40, endPoint x: 408, endPoint y: 37, distance: 48.9
click at [408, 37] on div "Anne Foster. (annefoster29@hotmail.com)" at bounding box center [472, 43] width 243 height 14
copy div "Anne Foster"
click at [619, 137] on button "Hide Suggestions" at bounding box center [623, 143] width 26 height 13
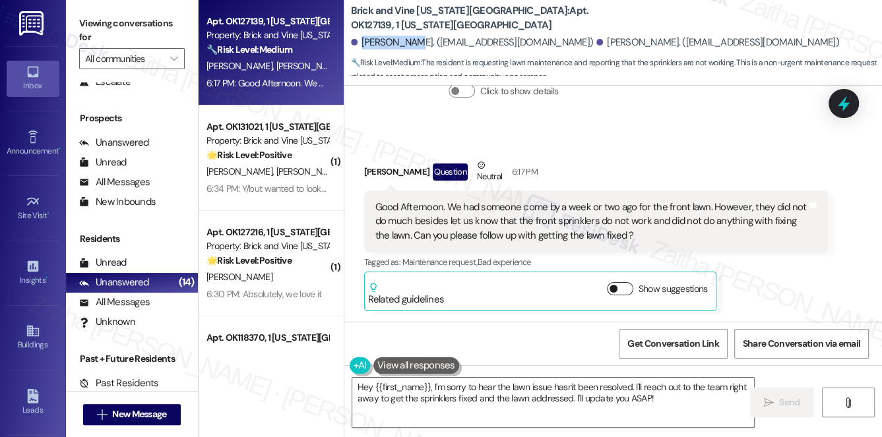
scroll to position [4256, 0]
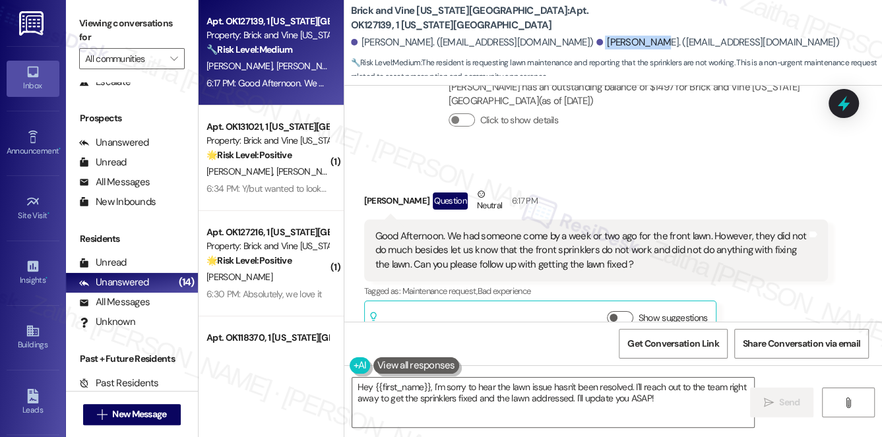
drag, startPoint x: 547, startPoint y: 41, endPoint x: 602, endPoint y: 37, distance: 54.9
click at [602, 37] on div "Brandon Cox. (coxb3@cintas.com)" at bounding box center [718, 43] width 243 height 14
copy div "Brandon Cox"
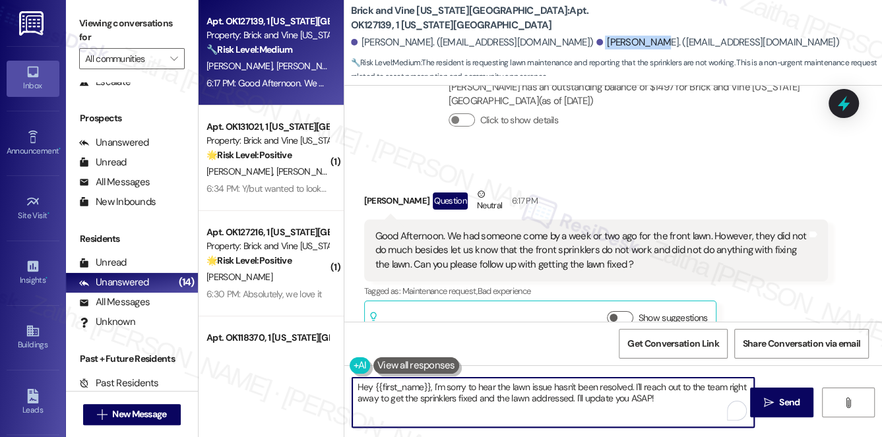
click at [373, 387] on textarea "Hey {{first_name}}, I'm sorry to hear the lawn issue hasn't been resolved. I'll…" at bounding box center [553, 402] width 403 height 49
click at [375, 187] on div "Anne Foster Question Neutral 6:17 PM" at bounding box center [596, 203] width 465 height 32
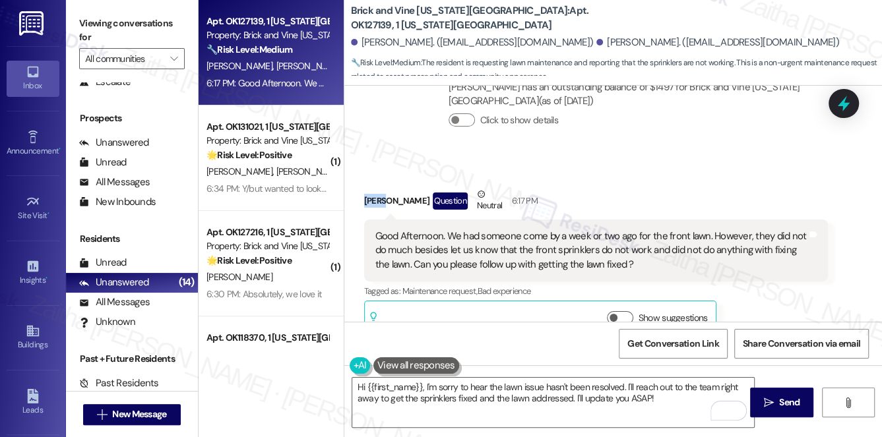
click at [375, 187] on div "Anne Foster Question Neutral 6:17 PM" at bounding box center [596, 203] width 465 height 32
copy div "Anne"
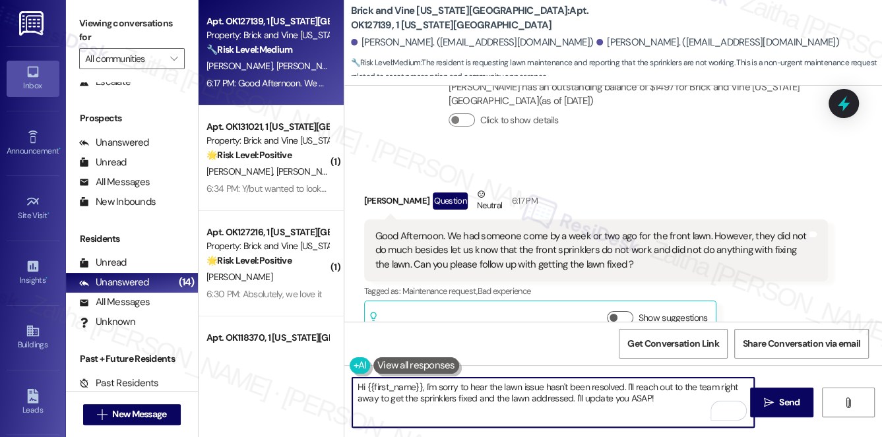
click at [401, 395] on textarea "Hi {{first_name}}, I'm sorry to hear the lawn issue hasn't been resolved. I'll …" at bounding box center [553, 402] width 403 height 49
click at [395, 384] on textarea "Hi {{first_name}}, I'm sorry to hear the lawn issue hasn't been resolved. I'll …" at bounding box center [553, 402] width 403 height 49
paste textarea "Anne"
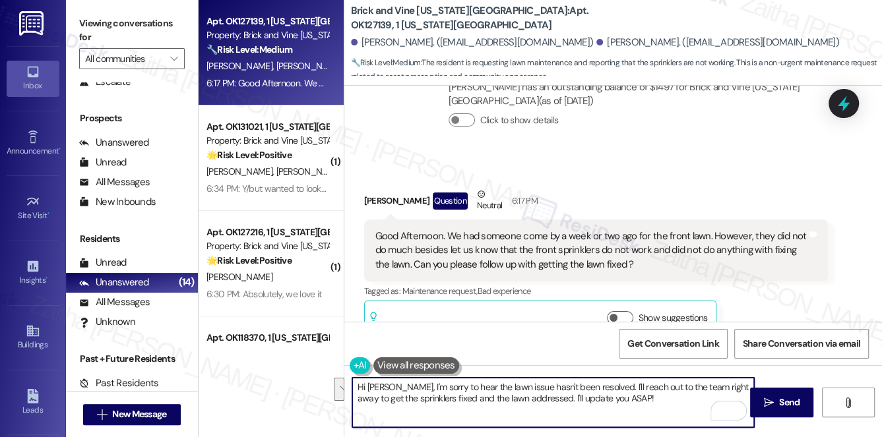
drag, startPoint x: 592, startPoint y: 384, endPoint x: 610, endPoint y: 400, distance: 24.3
click at [610, 400] on textarea "Hi Anne, I'm sorry to hear the lawn issue hasn't been resolved. I'll reach out …" at bounding box center [553, 402] width 403 height 49
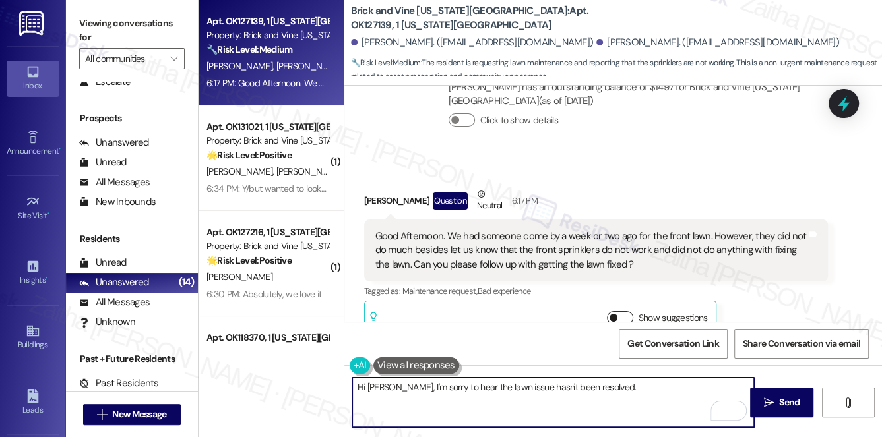
click at [629, 311] on button "Show suggestions" at bounding box center [620, 317] width 26 height 13
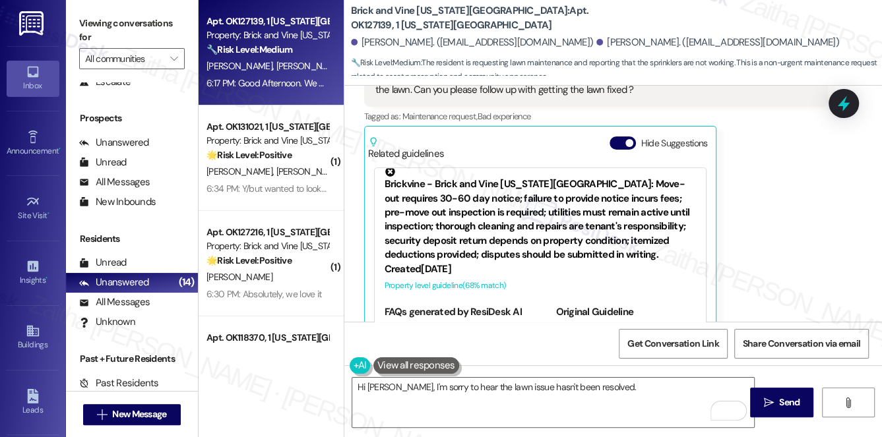
scroll to position [0, 0]
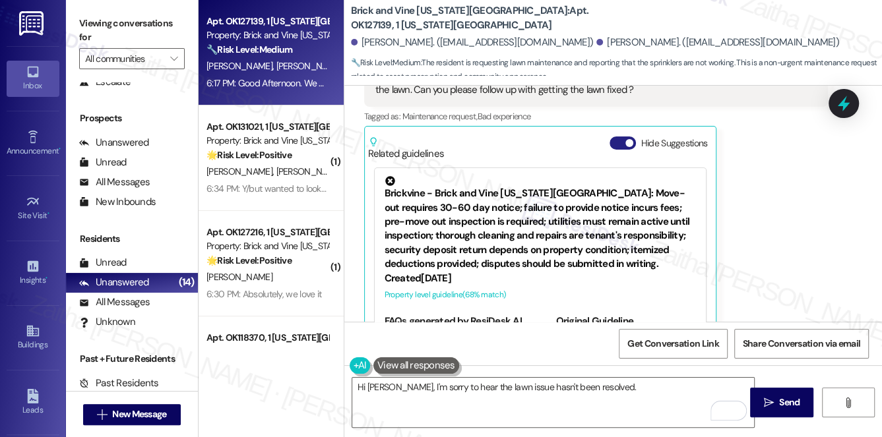
click at [612, 137] on button "Hide Suggestions" at bounding box center [623, 143] width 26 height 13
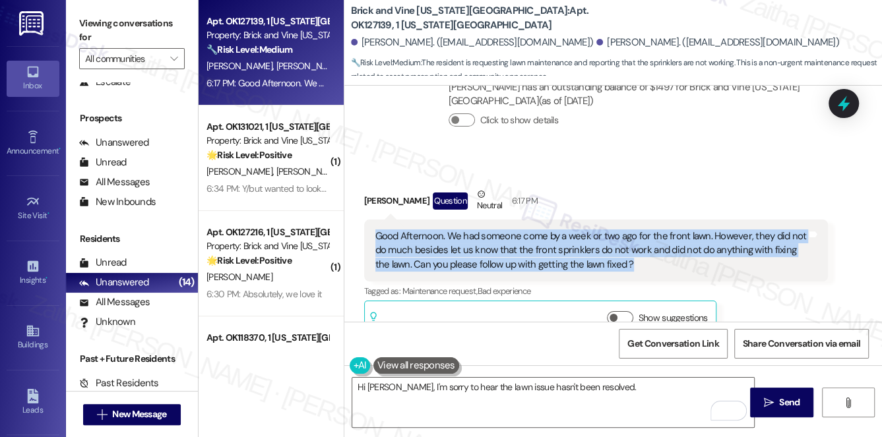
drag, startPoint x: 403, startPoint y: 214, endPoint x: 640, endPoint y: 243, distance: 239.4
click at [640, 243] on div "Good Afternoon. We had someone come by a week or two ago for the front lawn. Ho…" at bounding box center [596, 251] width 465 height 62
copy div "Good Afternoon. We had someone come by a week or two ago for the front lawn. Ho…"
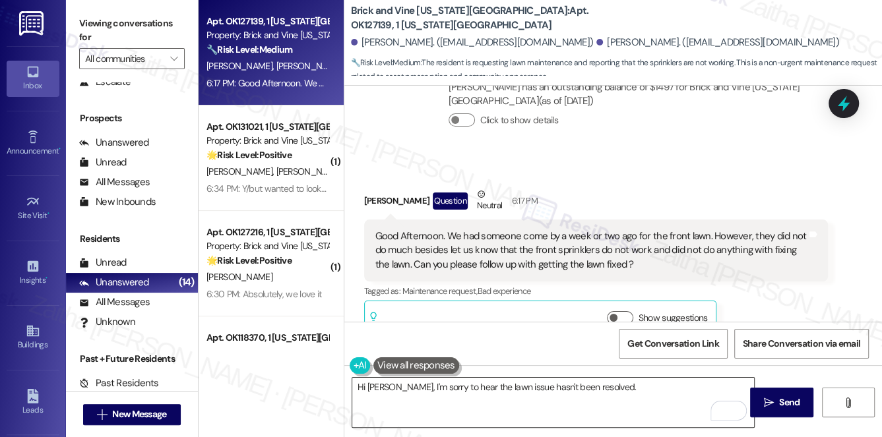
click at [614, 392] on textarea "Hi Anne, I'm sorry to hear the lawn issue hasn't been resolved." at bounding box center [553, 402] width 403 height 49
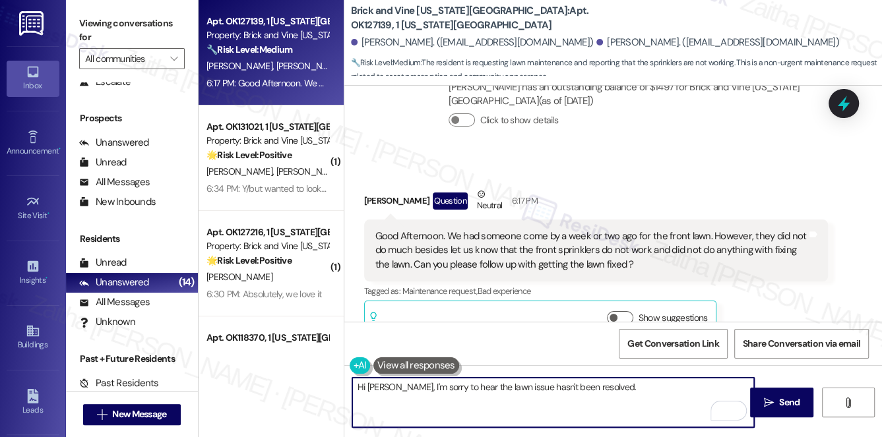
paste textarea "Just to confirm, is the issue only with the sprinklers, or does the lawn itself…"
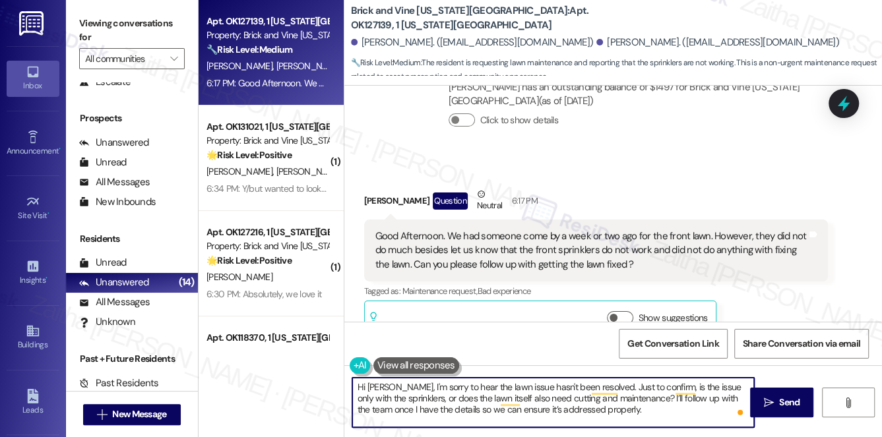
type textarea "Hi Anne, I'm sorry to hear the lawn issue hasn't been resolved. Just to confirm…"
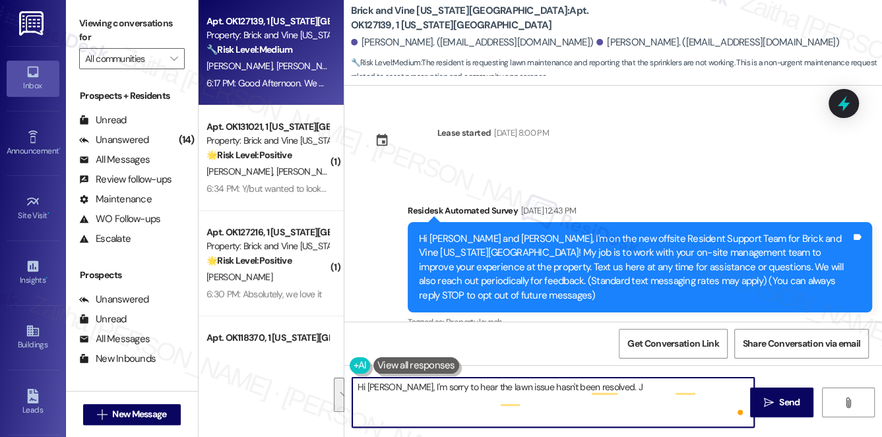
scroll to position [4256, 0]
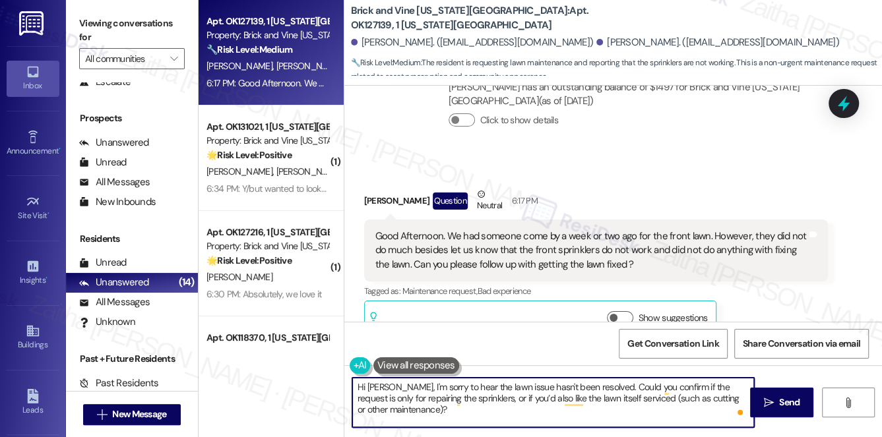
click at [630, 385] on textarea "Hi [PERSON_NAME], I'm sorry to hear the lawn issue hasn't been resolved. Could …" at bounding box center [553, 402] width 403 height 49
type textarea "Hi Anne, I'm sorry to hear the lawn issue hasn't been resolved. Could you pleas…"
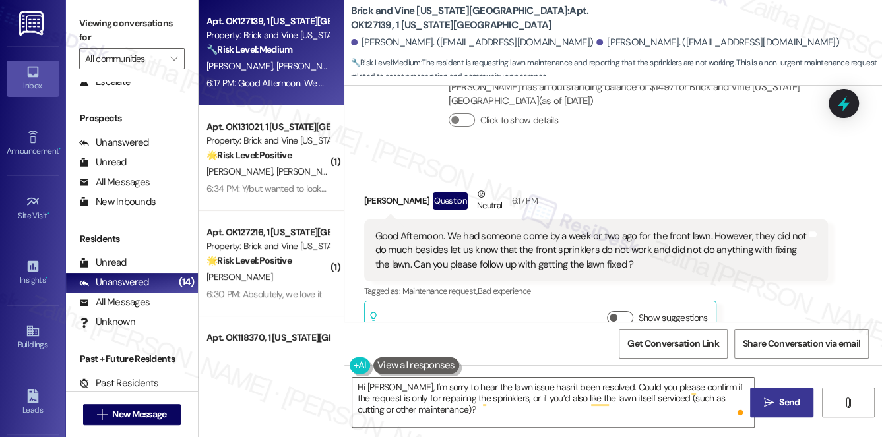
click at [781, 397] on span "Send" at bounding box center [789, 403] width 20 height 14
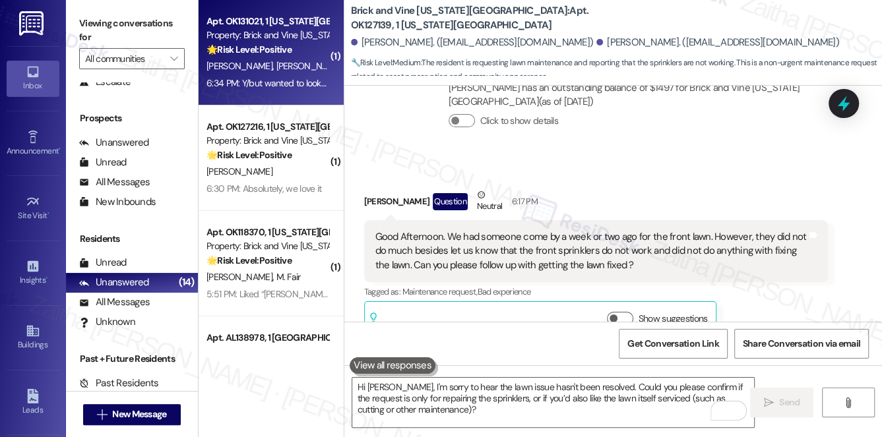
click at [306, 73] on div "D. Morrison Jr K. Herron" at bounding box center [267, 66] width 125 height 16
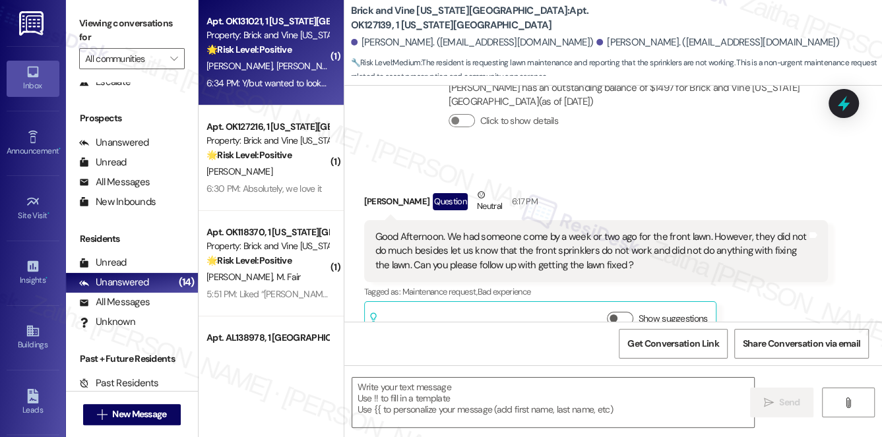
type textarea "Fetching suggested responses. Please feel free to read through the conversation…"
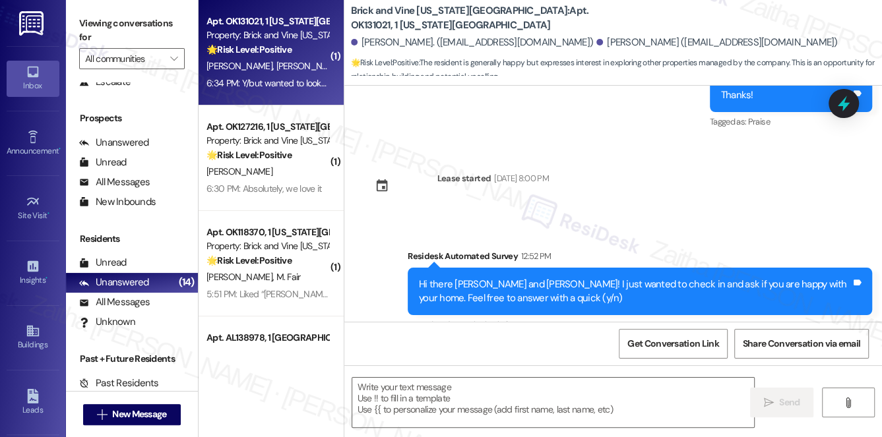
type textarea "Fetching suggested responses. Please feel free to read through the conversation…"
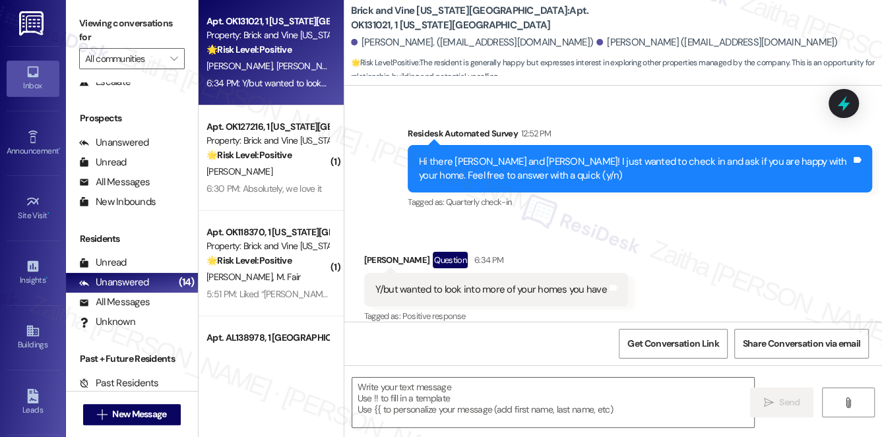
scroll to position [734, 0]
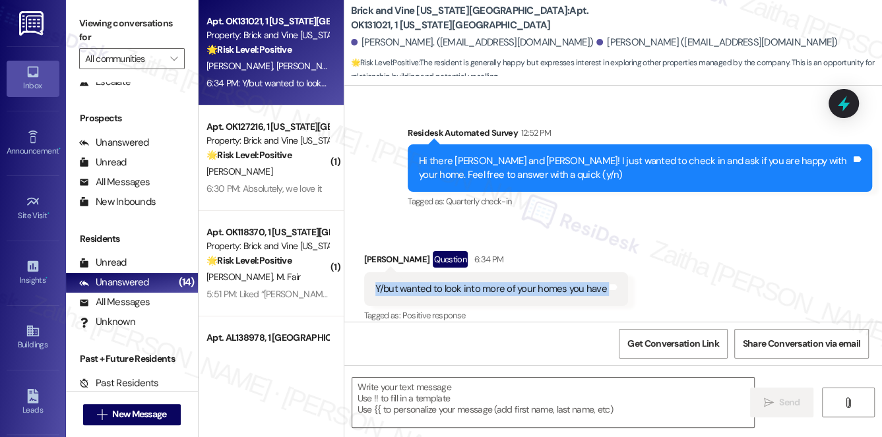
drag, startPoint x: 373, startPoint y: 276, endPoint x: 614, endPoint y: 284, distance: 241.0
click at [614, 284] on div "Y/but wanted to look into more of your homes you have Tags and notes" at bounding box center [496, 290] width 264 height 34
copy div "Y/but wanted to look into more of your homes you have Tags and notes"
click at [410, 398] on textarea at bounding box center [553, 402] width 403 height 49
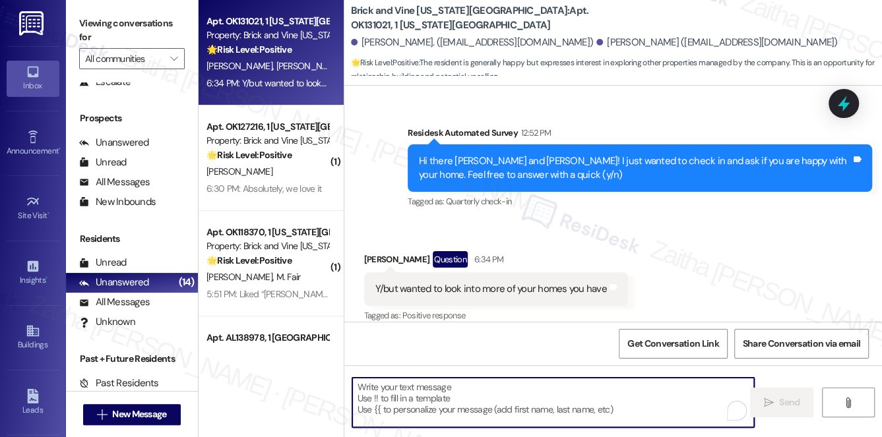
paste textarea "I'm so glad to hear that you're happy with your home."
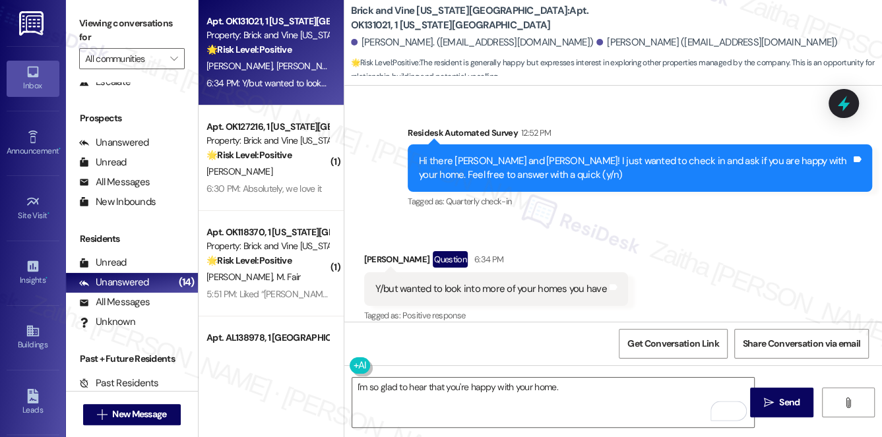
click at [375, 251] on div "Damon Morrison Jr Question 6:34 PM" at bounding box center [496, 261] width 264 height 21
copy div "Damon"
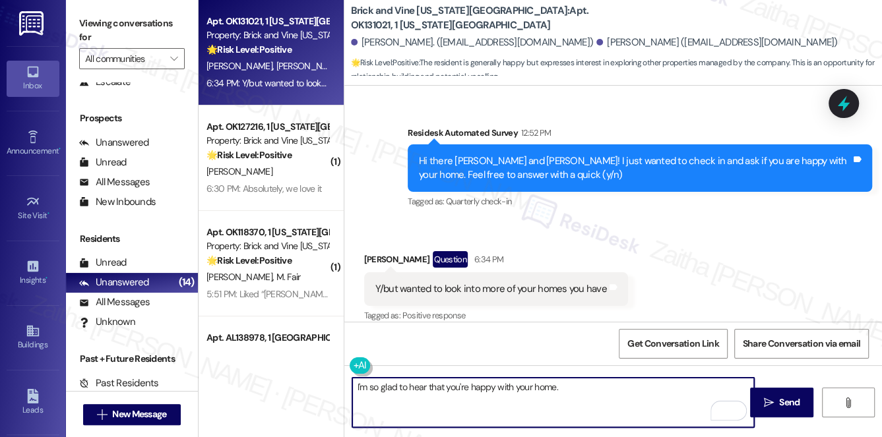
click at [556, 387] on textarea "I'm so glad to hear that you're happy with your home." at bounding box center [553, 402] width 403 height 49
paste textarea "Damon"
type textarea "I'm so glad to hear that you're happy with your home, Damon."
drag, startPoint x: 598, startPoint y: 386, endPoint x: 349, endPoint y: 384, distance: 249.4
click at [349, 384] on div "I'm so glad to hear that you're happy with your home, Damon." at bounding box center [547, 402] width 404 height 51
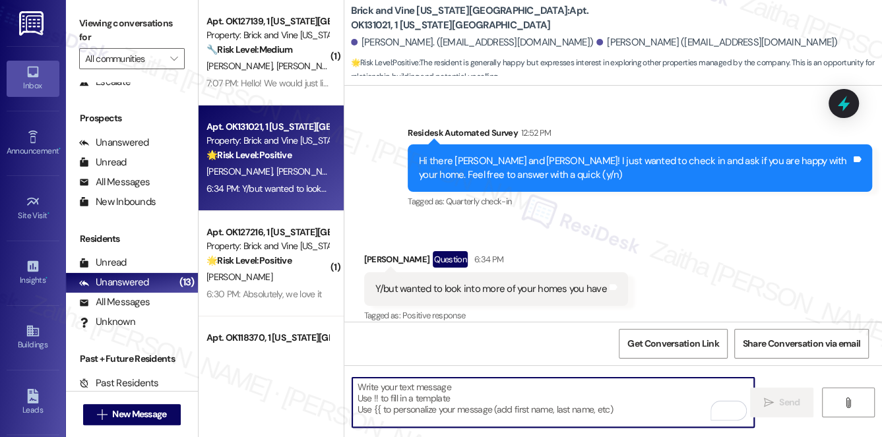
paste textarea "I’m so glad to hear you’re happy with your home, Damon. Would you like to see o…"
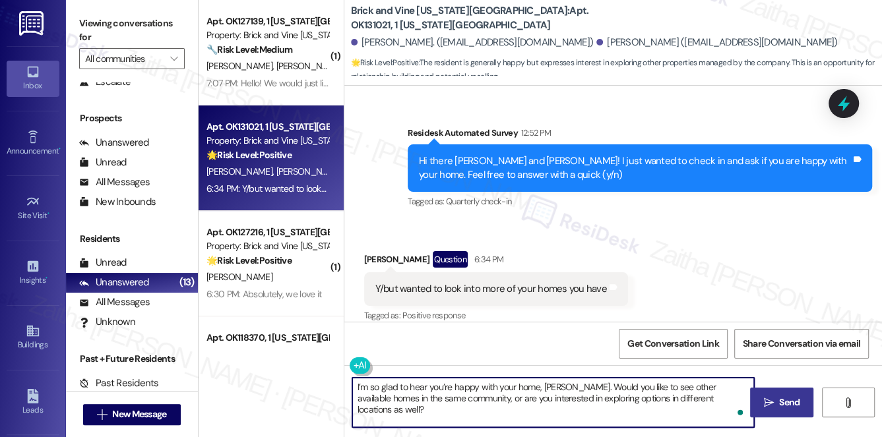
type textarea "I’m so glad to hear you’re happy with your home, Damon. Would you like to see o…"
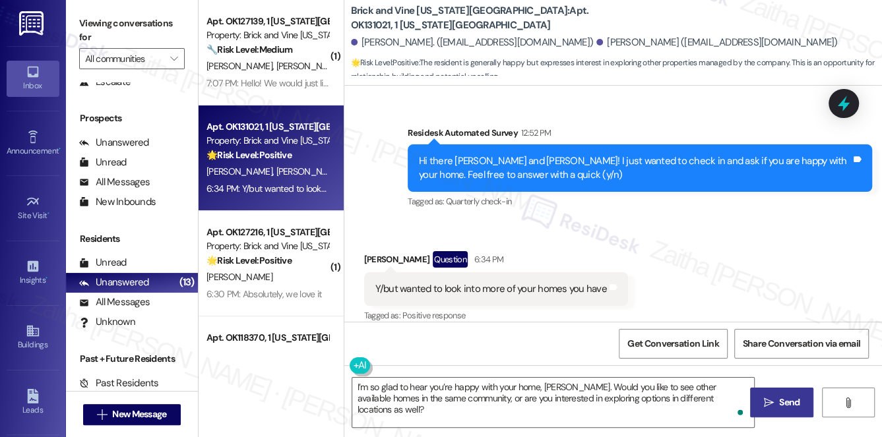
click at [769, 398] on icon "" at bounding box center [769, 403] width 10 height 11
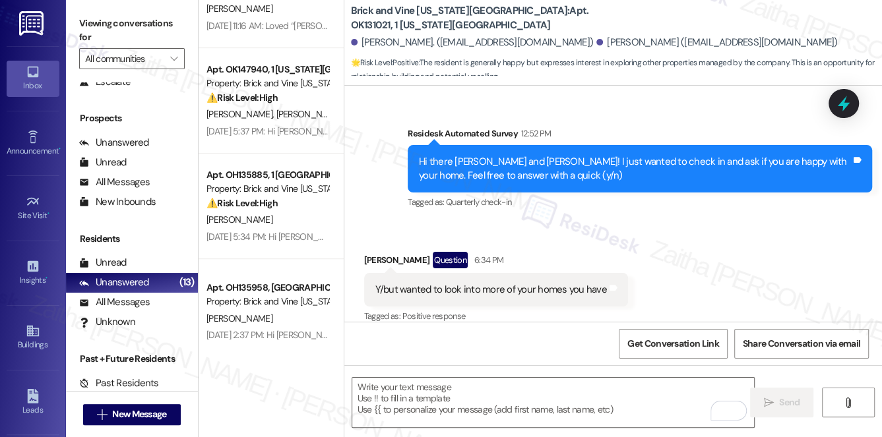
scroll to position [179, 0]
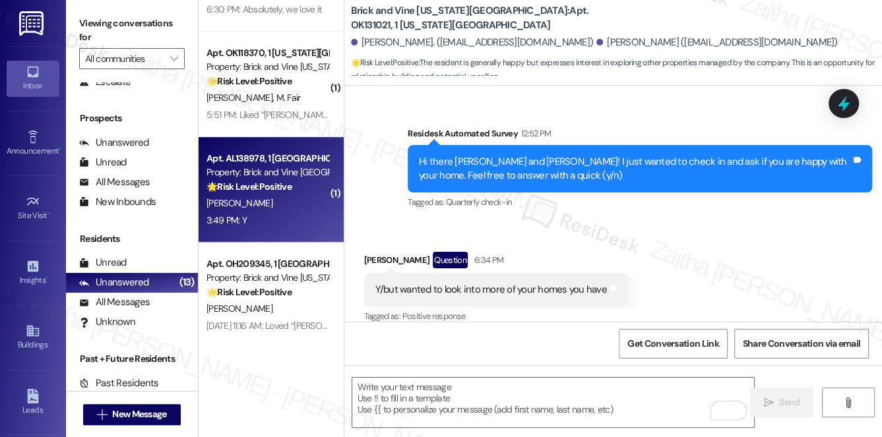
click at [295, 218] on div "3:49 PM: Y 3:49 PM: Y" at bounding box center [267, 220] width 125 height 16
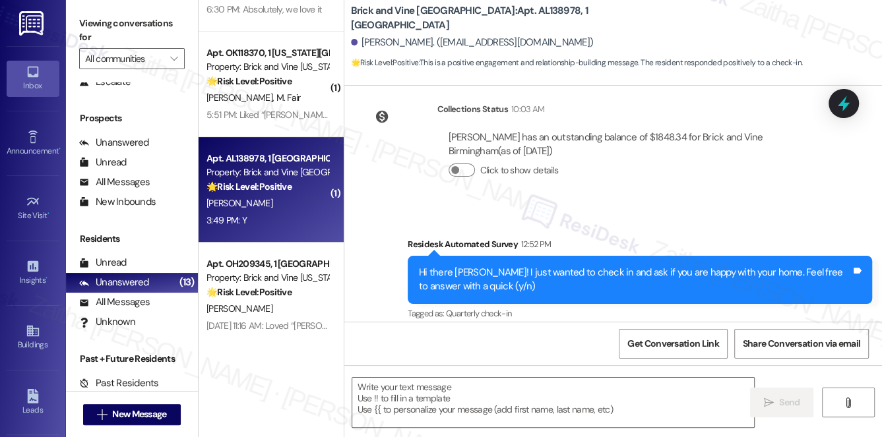
scroll to position [378, 0]
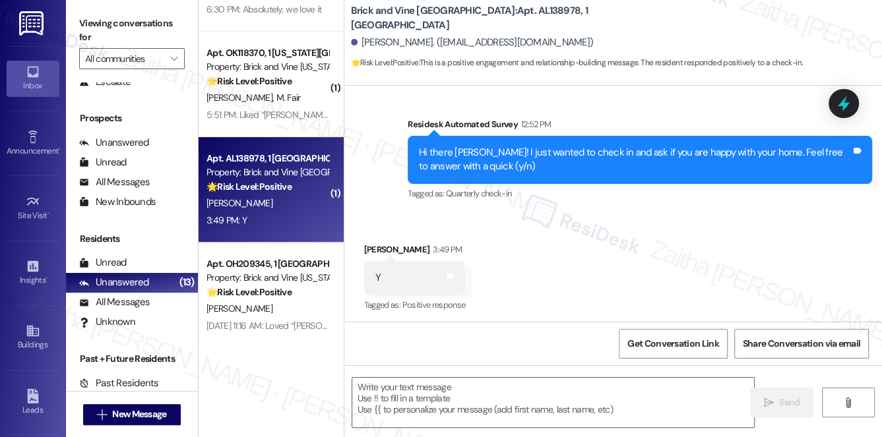
type textarea "Fetching suggested responses. Please feel free to read through the conversation…"
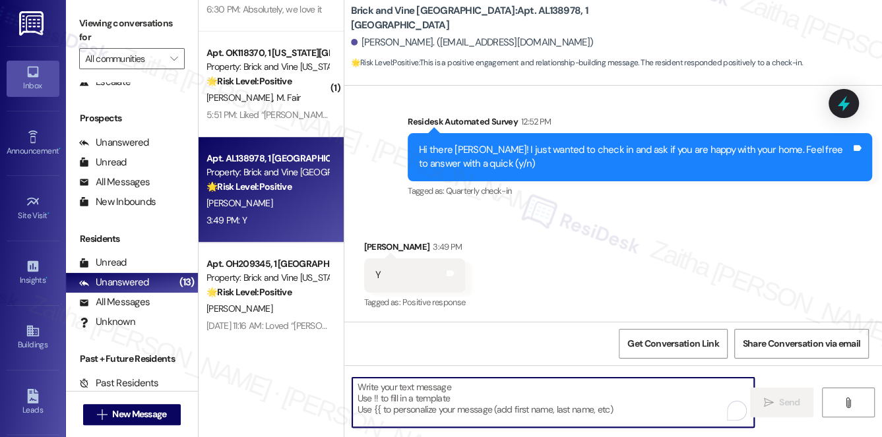
click at [378, 398] on textarea "To enrich screen reader interactions, please activate Accessibility in Grammarl…" at bounding box center [553, 402] width 403 height 49
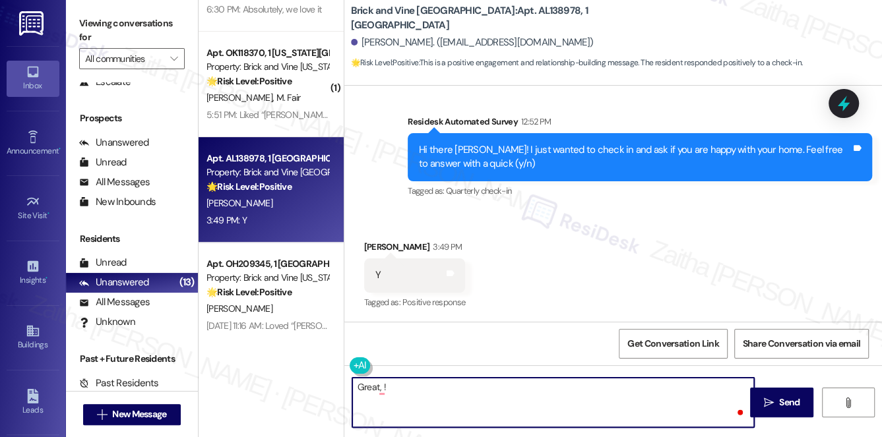
paste textarea "I'm so glad to hear that you're happy with your home. Let us know if there's an…"
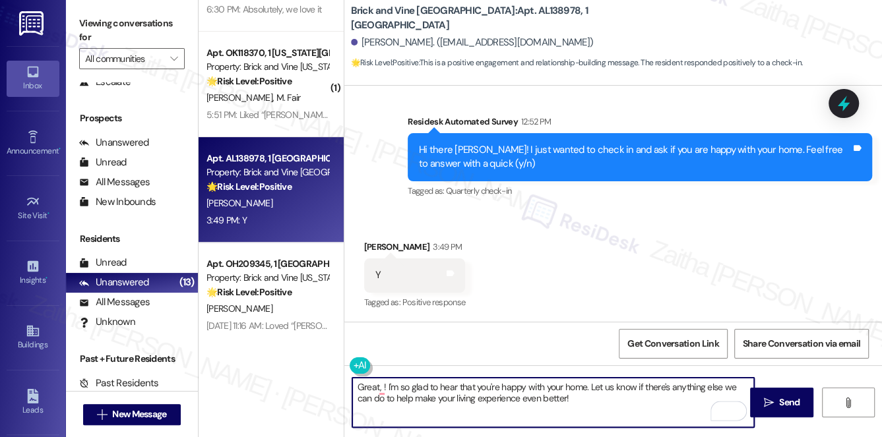
click at [371, 244] on div "William Burke 3:49 PM" at bounding box center [415, 249] width 102 height 18
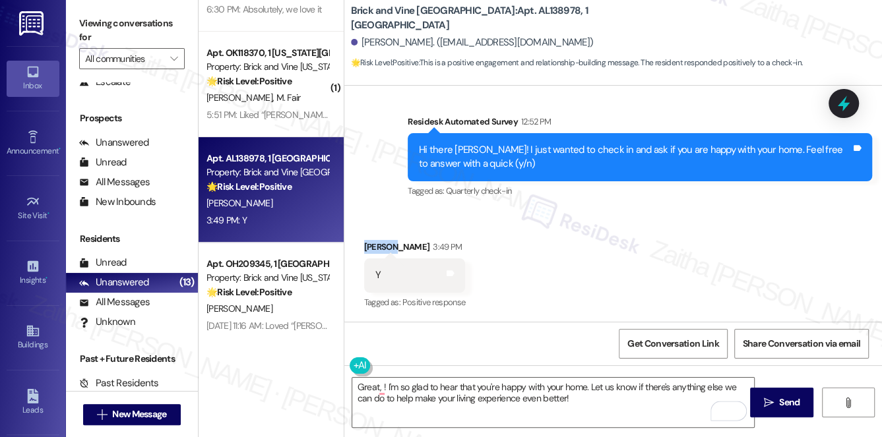
click at [371, 244] on div "William Burke 3:49 PM" at bounding box center [415, 249] width 102 height 18
copy div "William"
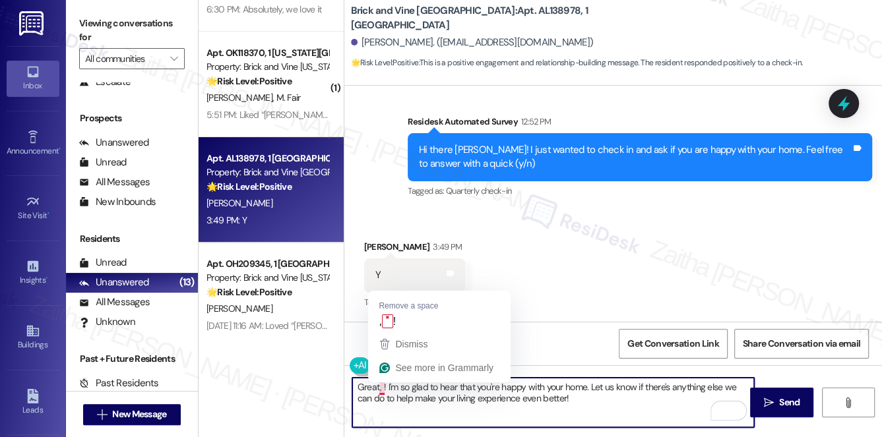
click at [381, 384] on textarea "Great, ! I'm so glad to hear that you're happy with your home. Let us know if t…" at bounding box center [553, 402] width 403 height 49
paste textarea "William"
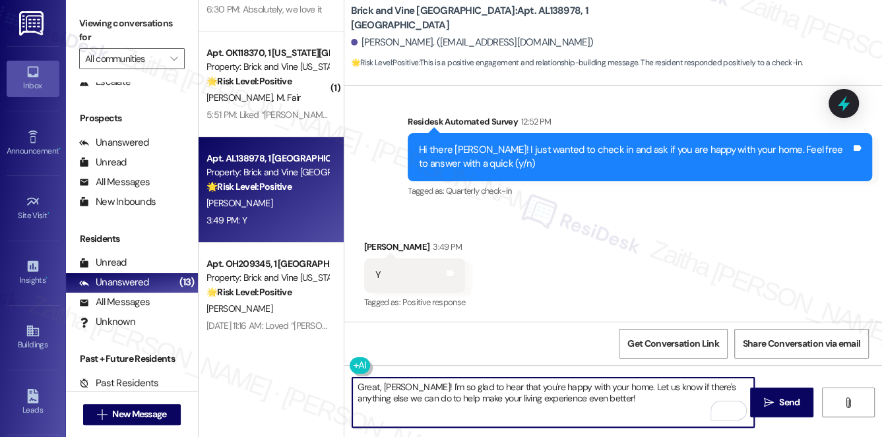
click at [378, 389] on textarea "Great, William! I'm so glad to hear that you're happy with your home. Let us kn…" at bounding box center [553, 402] width 403 height 49
click at [507, 384] on textarea "Great to hear, William! I'm so glad to hear that you're happy with your home. L…" at bounding box center [553, 402] width 403 height 49
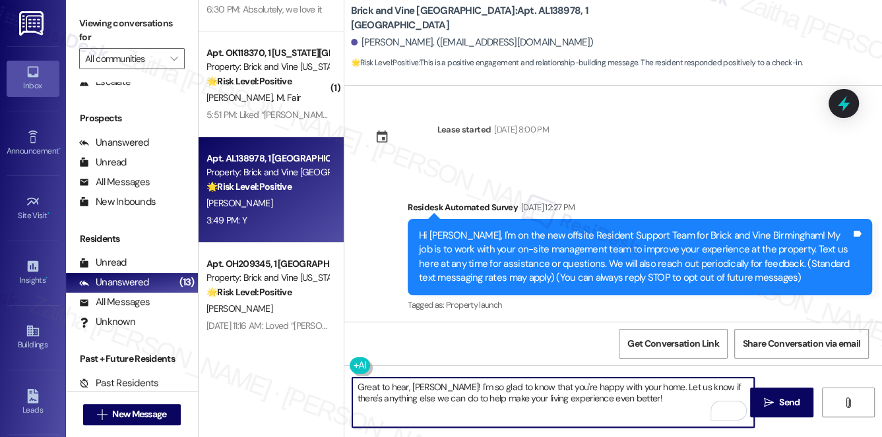
scroll to position [0, 0]
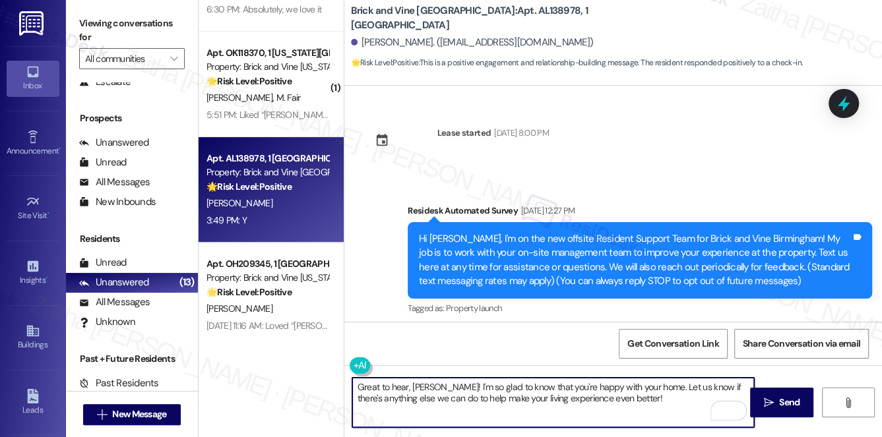
click at [653, 397] on textarea "Great to hear, William! I'm so glad to know that you're happy with your home. L…" at bounding box center [553, 402] width 403 height 49
paste textarea "Could I ask a quick favor? If you don’t mind, would you be willing to share you…"
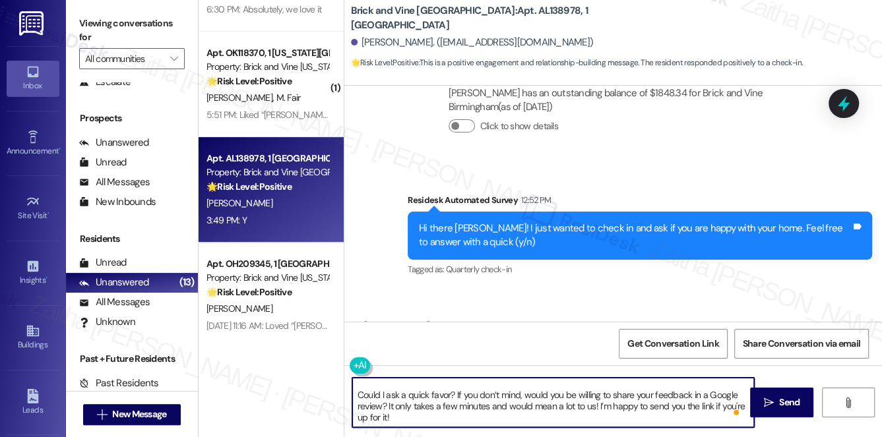
scroll to position [8, 0]
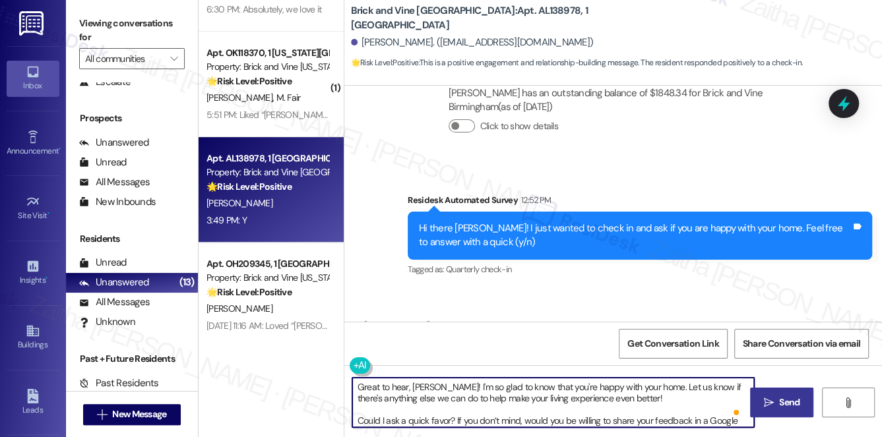
type textarea "Great to hear, William! I'm so glad to know that you're happy with your home. L…"
click at [794, 403] on span "Send" at bounding box center [789, 403] width 20 height 14
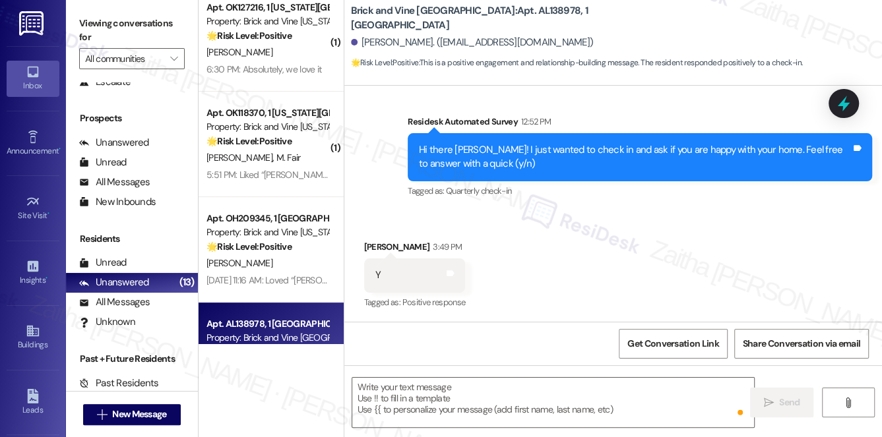
click at [303, 167] on div "5:51 PM: Liked “Sarah (Brick and Vine Oklahoma City): Great, Karen! I'm so glad…" at bounding box center [267, 175] width 125 height 16
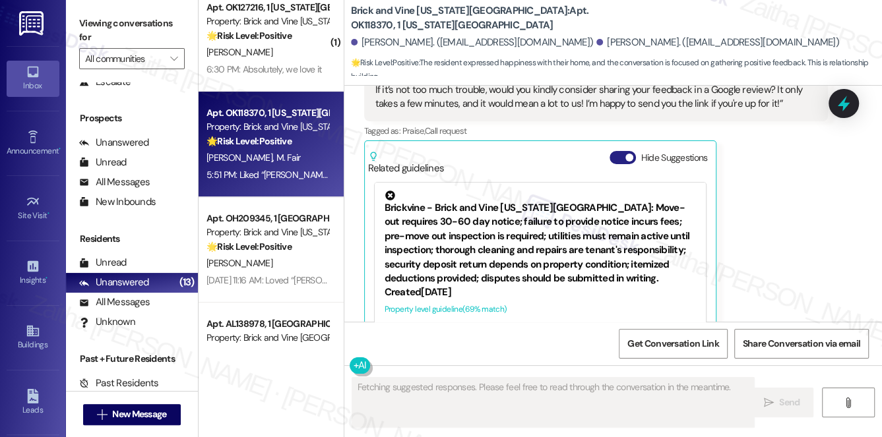
click at [616, 151] on button "Hide Suggestions" at bounding box center [623, 157] width 26 height 13
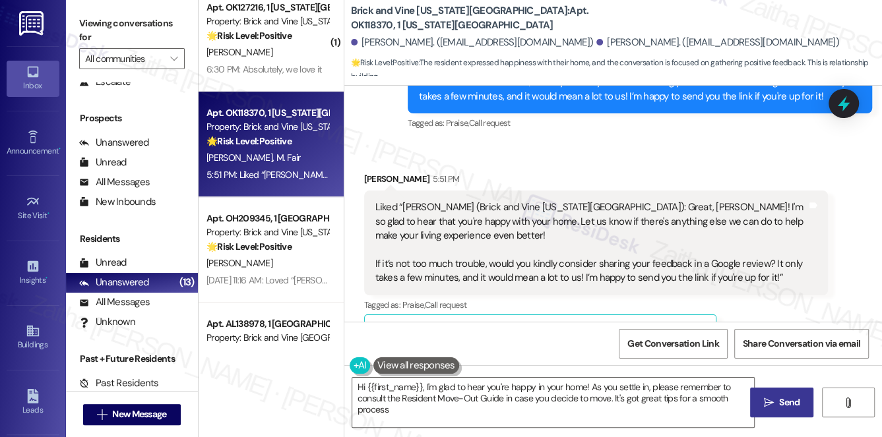
type textarea "Hi {{first_name}}, I'm glad to hear you're happy in your home! As you settle in…"
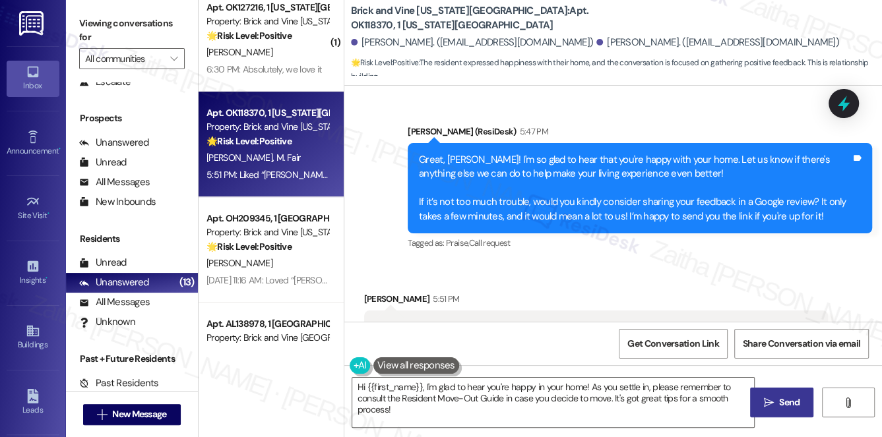
click at [646, 234] on div "Tagged as: Praise , Click to highlight conversations about Praise Call request …" at bounding box center [640, 243] width 465 height 19
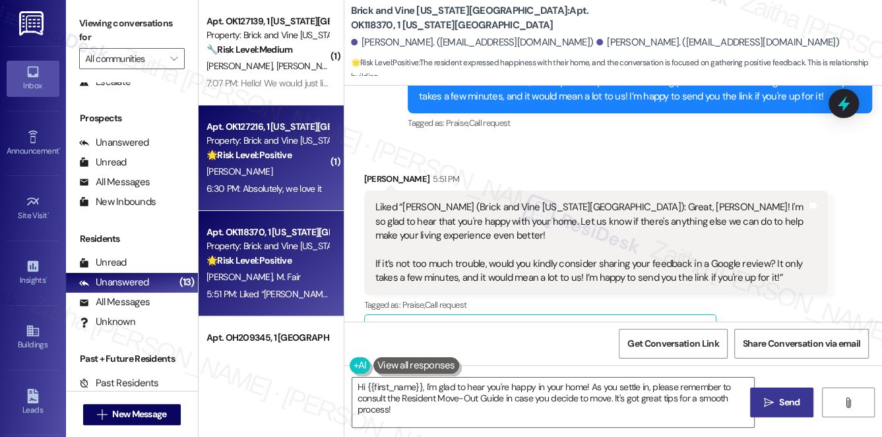
click at [273, 177] on div "N. Flannery" at bounding box center [267, 172] width 125 height 16
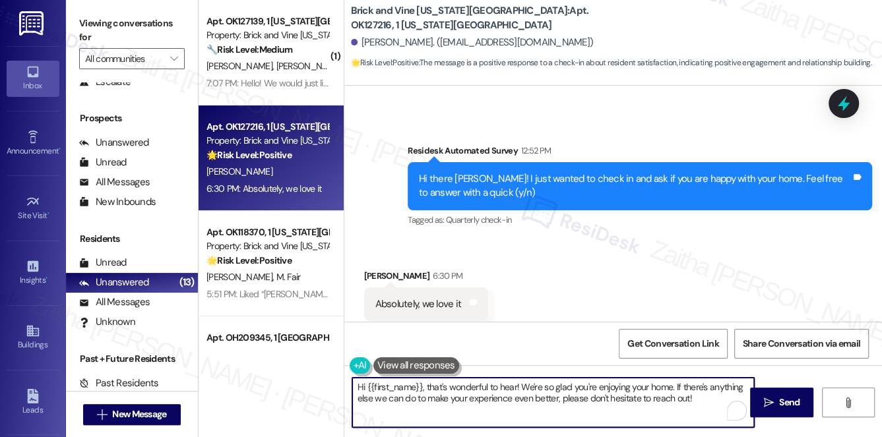
drag, startPoint x: 428, startPoint y: 385, endPoint x: 353, endPoint y: 387, distance: 74.6
click at [352, 387] on textarea "Hi {{first_name}}, that's wonderful to hear! We're so glad you're enjoying your…" at bounding box center [553, 402] width 403 height 49
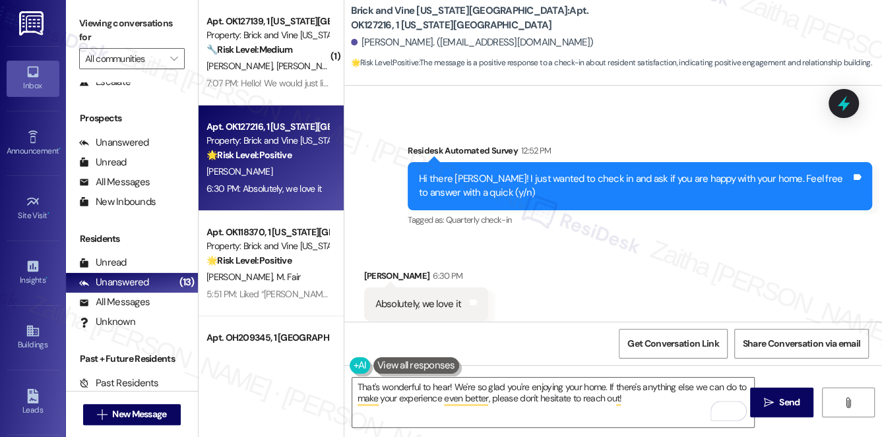
click at [381, 269] on div "Nathan Flannery 6:30 PM" at bounding box center [426, 278] width 124 height 18
copy div "Nathan"
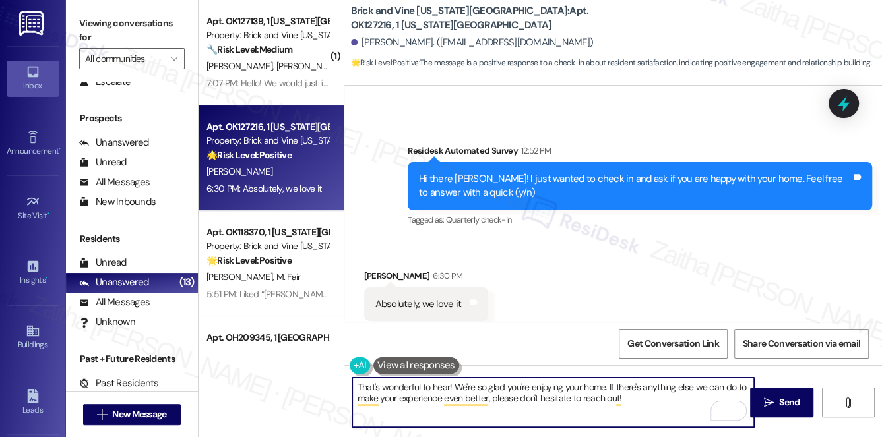
click at [449, 383] on textarea "That's wonderful to hear! We're so glad you're enjoying your home. If there's a…" at bounding box center [553, 402] width 403 height 49
paste textarea "Nathan"
click at [668, 397] on textarea "That's wonderful to hear, Nathan! We're so glad you're enjoying your home. If t…" at bounding box center [553, 402] width 403 height 49
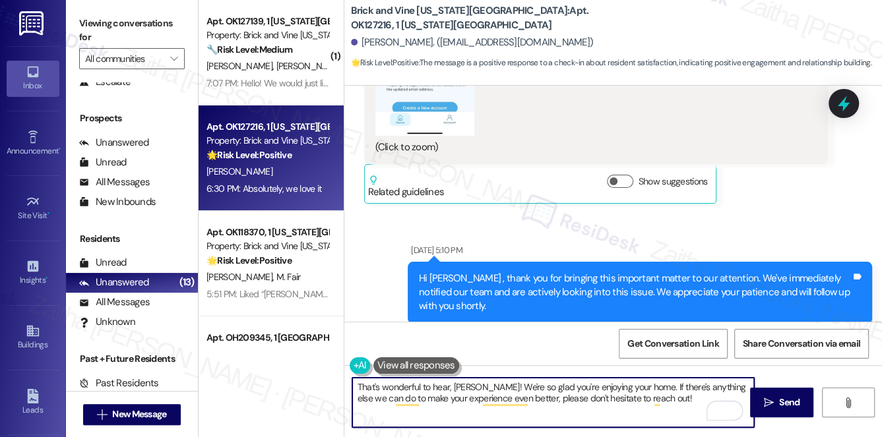
scroll to position [1980, 0]
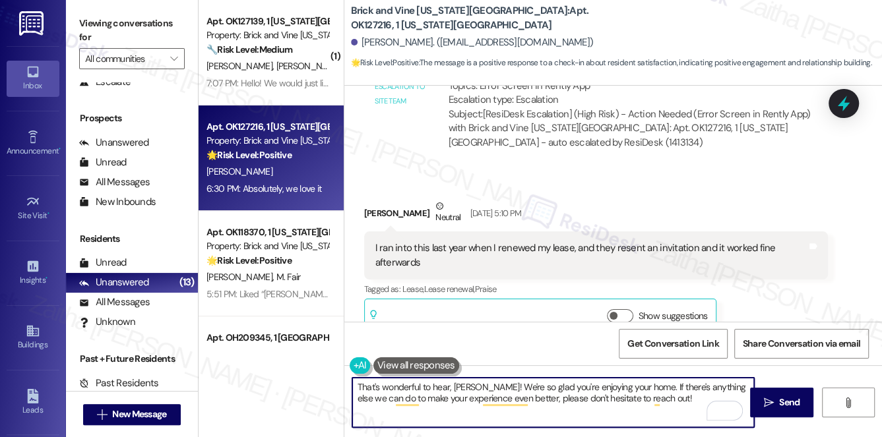
paste textarea "If it’s not too much trouble, would you kindly consider sharing your feedback i…"
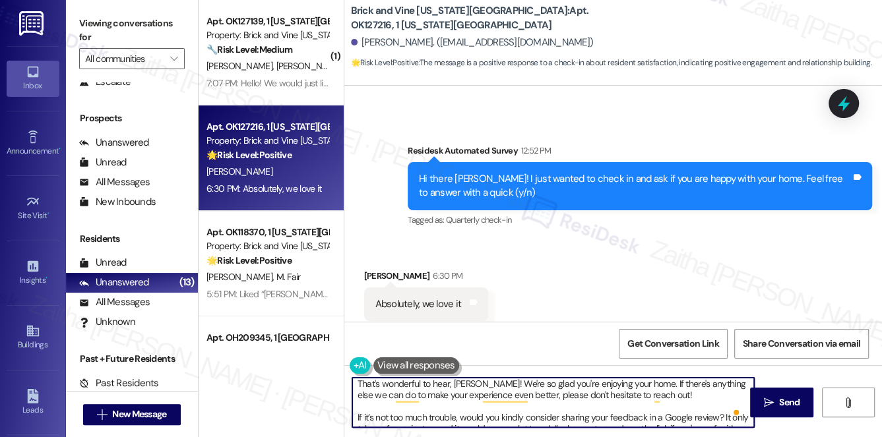
scroll to position [11, 0]
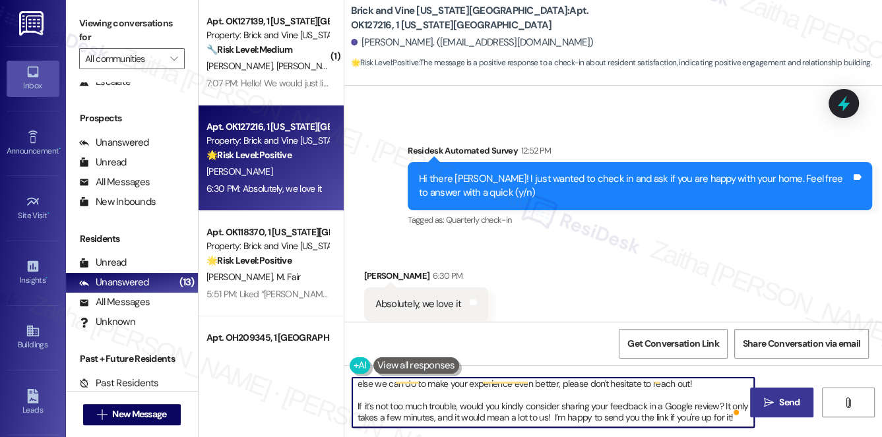
type textarea "That's wonderful to hear, Nathan! We're so glad you're enjoying your home. If t…"
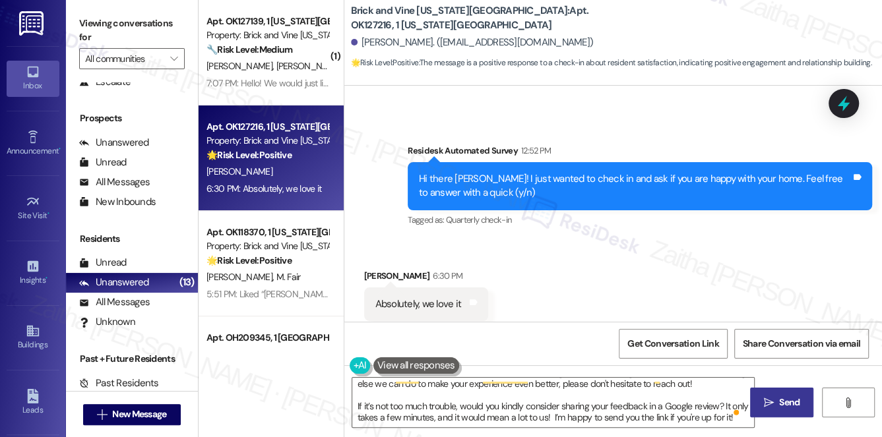
click at [800, 403] on span "Send" at bounding box center [790, 403] width 26 height 14
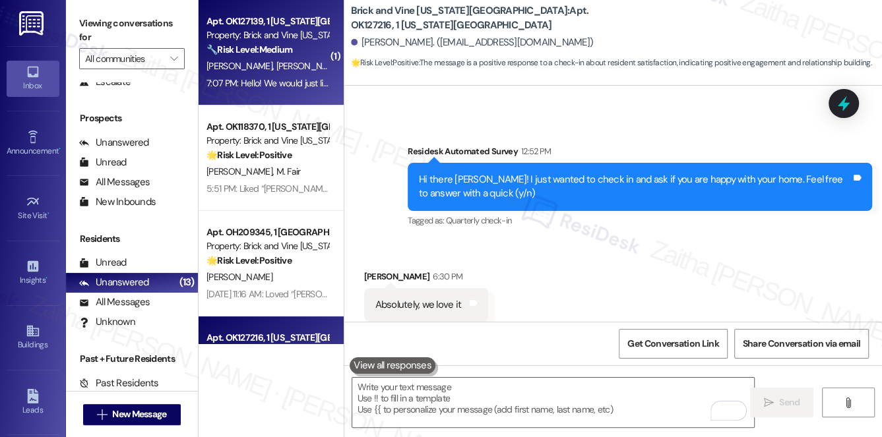
click at [303, 63] on div "B. Cox A. Foster" at bounding box center [267, 66] width 125 height 16
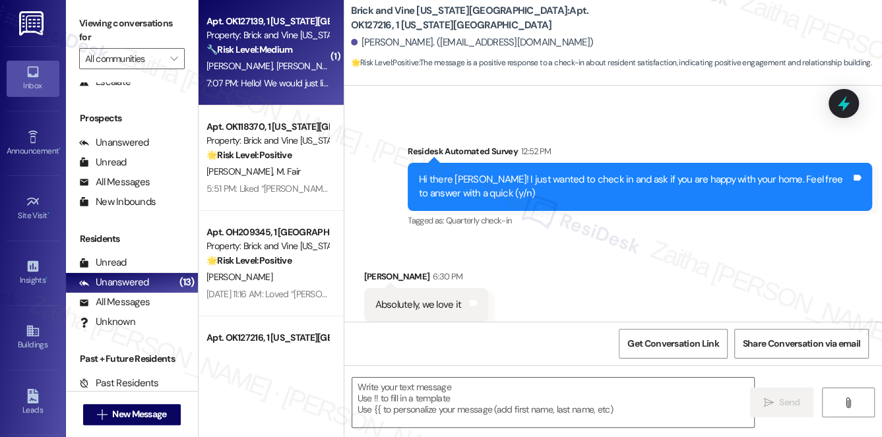
type textarea "Fetching suggested responses. Please feel free to read through the conversation…"
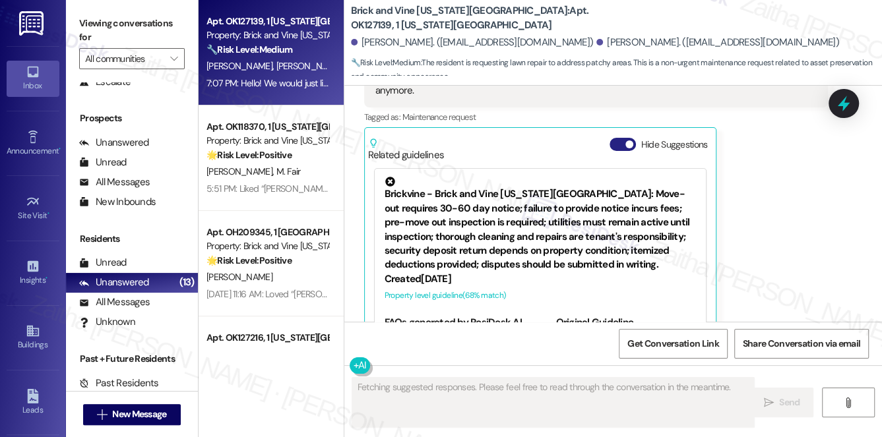
click at [616, 138] on button "Hide Suggestions" at bounding box center [623, 144] width 26 height 13
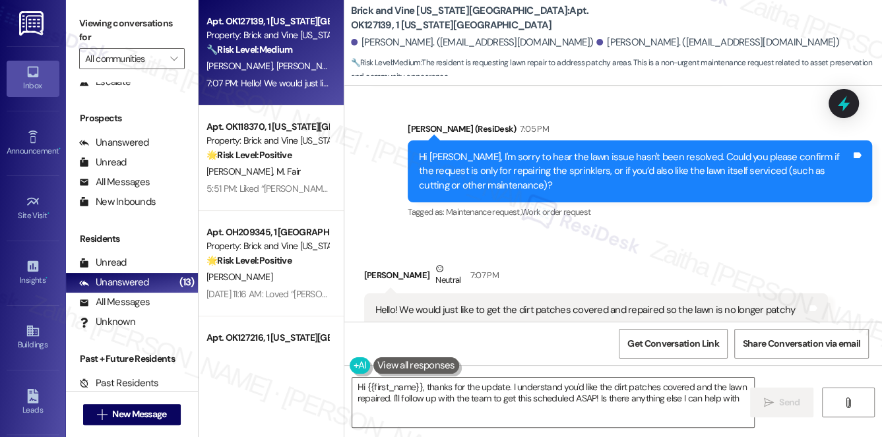
type textarea "Hi {{first_name}}, thanks for the update. I understand you'd like the dirt patc…"
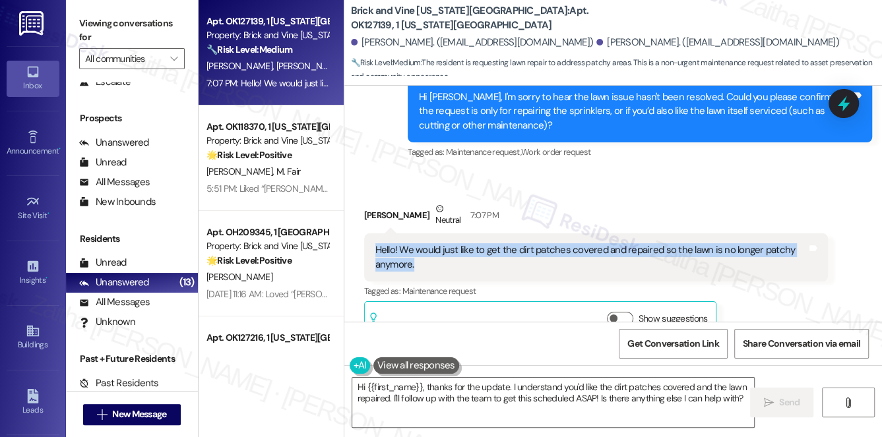
drag, startPoint x: 370, startPoint y: 217, endPoint x: 441, endPoint y: 238, distance: 74.8
click at [441, 238] on div "Hello! We would just like to get the dirt patches covered and repaired so the l…" at bounding box center [596, 258] width 465 height 48
copy div "Hello! We would just like to get the dirt patches covered and repaired so the l…"
click at [362, 389] on textarea "Hi {{first_name}}, thanks for the update. I understand you'd like the dirt patc…" at bounding box center [553, 402] width 403 height 49
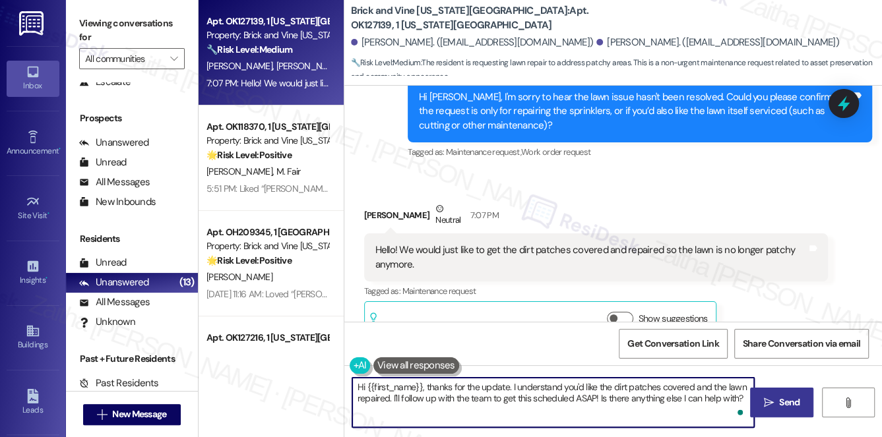
drag, startPoint x: 356, startPoint y: 388, endPoint x: 763, endPoint y: 406, distance: 407.5
click at [763, 406] on div "Hi {{first_name}}, thanks for the update. I understand you'd like the dirt patc…" at bounding box center [613, 415] width 538 height 99
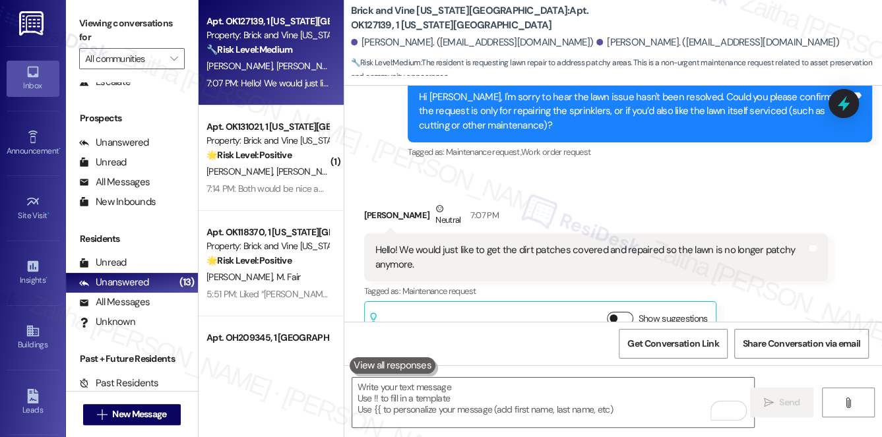
click at [623, 312] on button "Show suggestions" at bounding box center [620, 318] width 26 height 13
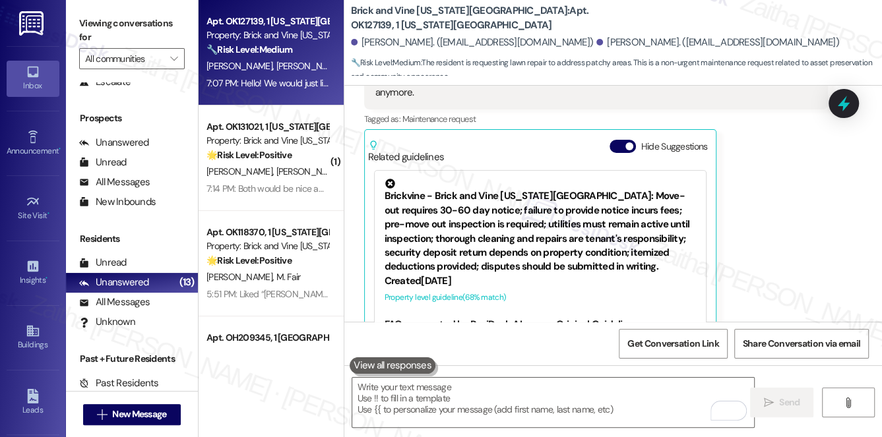
scroll to position [4749, 0]
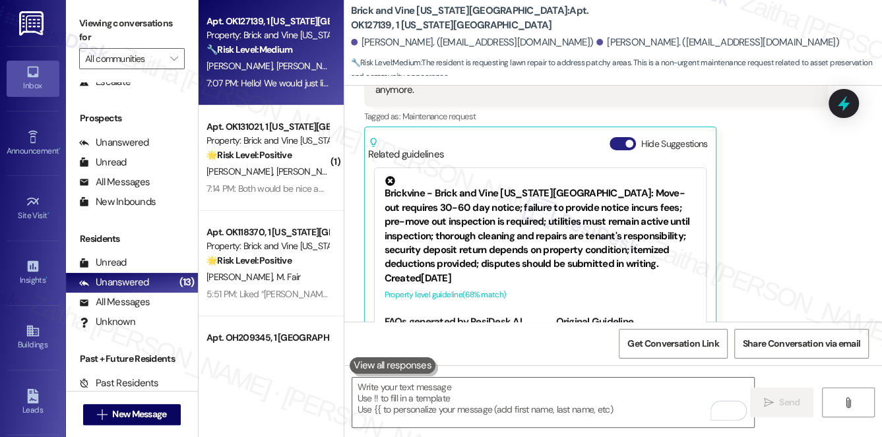
click at [614, 137] on button "Hide Suggestions" at bounding box center [623, 143] width 26 height 13
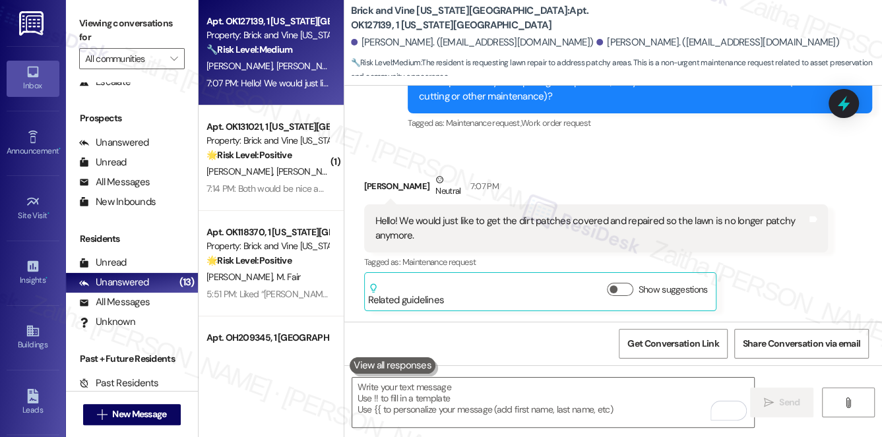
scroll to position [4574, 0]
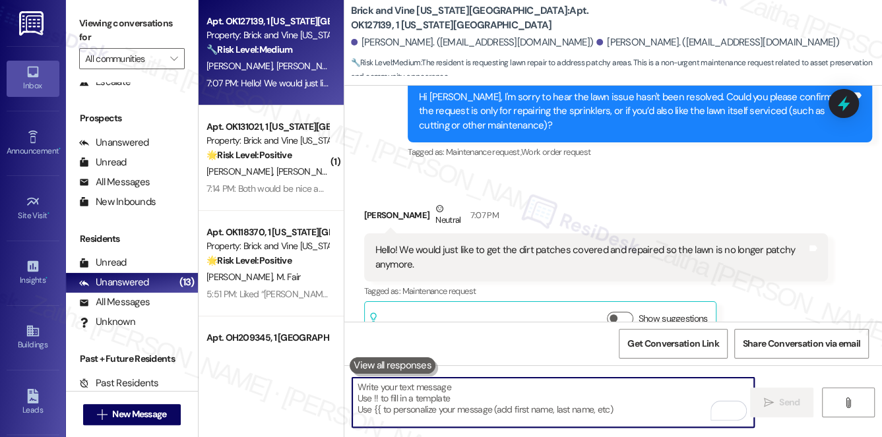
click at [459, 389] on textarea "To enrich screen reader interactions, please activate Accessibility in Grammarl…" at bounding box center [553, 402] width 403 height 49
paste textarea "thank you for clarifying. We definitely want to get the lawn looking its best f…"
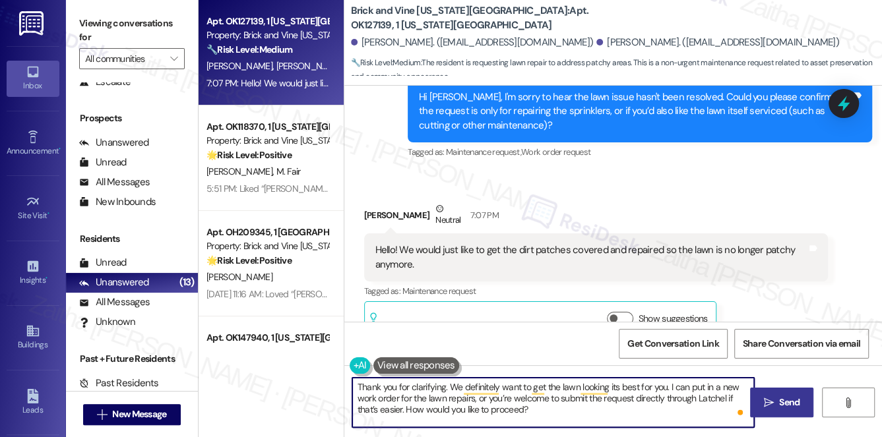
type textarea "Thank you for clarifying. We definitely want to get the lawn looking its best f…"
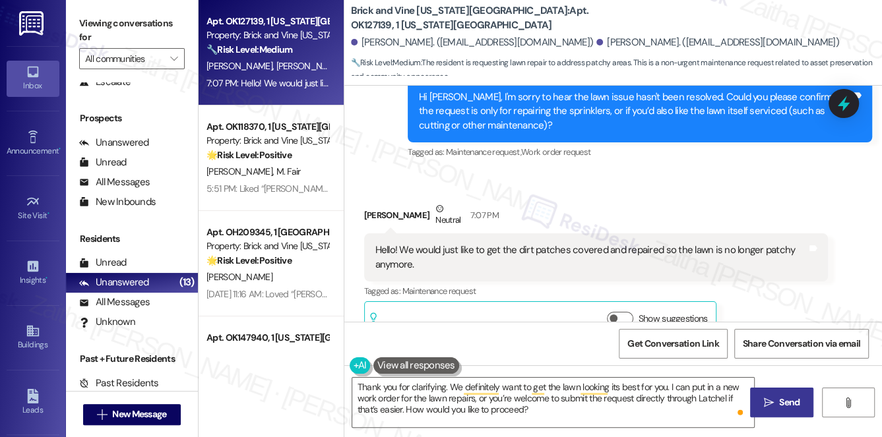
click at [786, 406] on span "Send" at bounding box center [789, 403] width 20 height 14
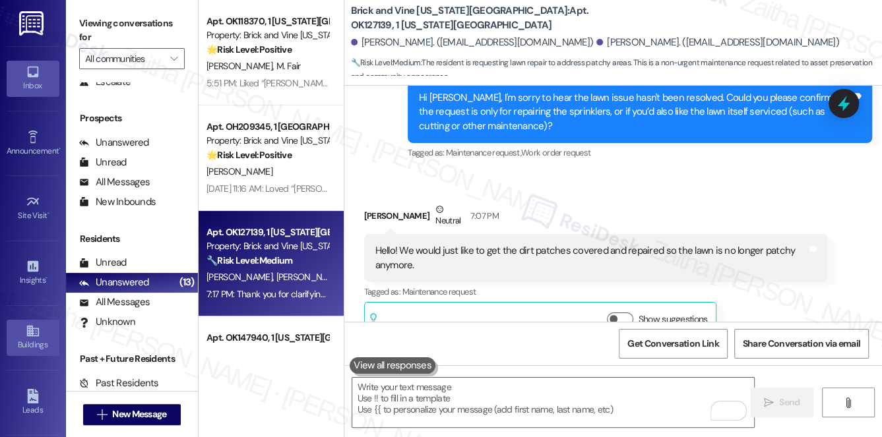
scroll to position [187, 0]
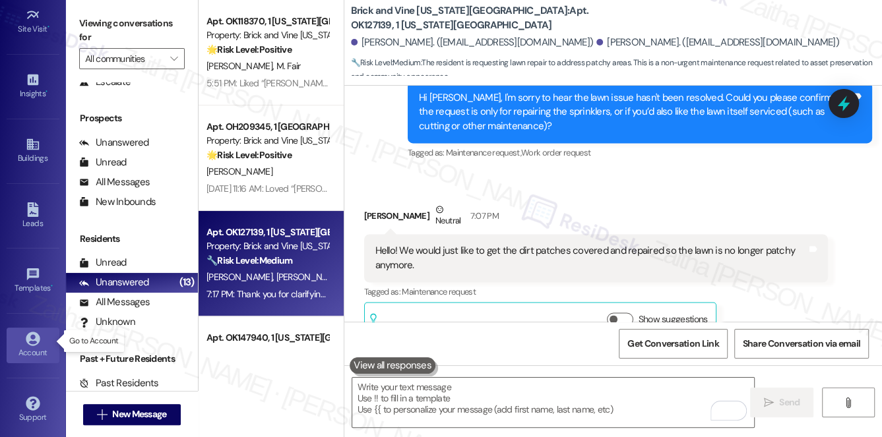
click at [24, 350] on div "Account" at bounding box center [33, 352] width 66 height 13
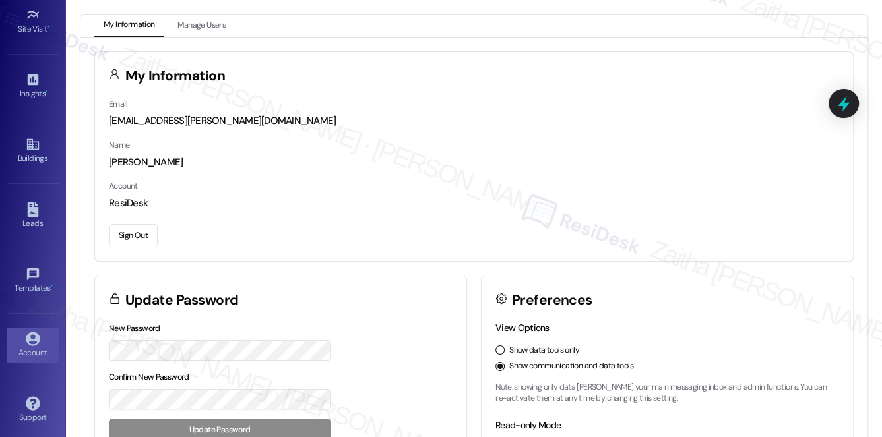
click at [123, 238] on button "Sign Out" at bounding box center [133, 235] width 49 height 23
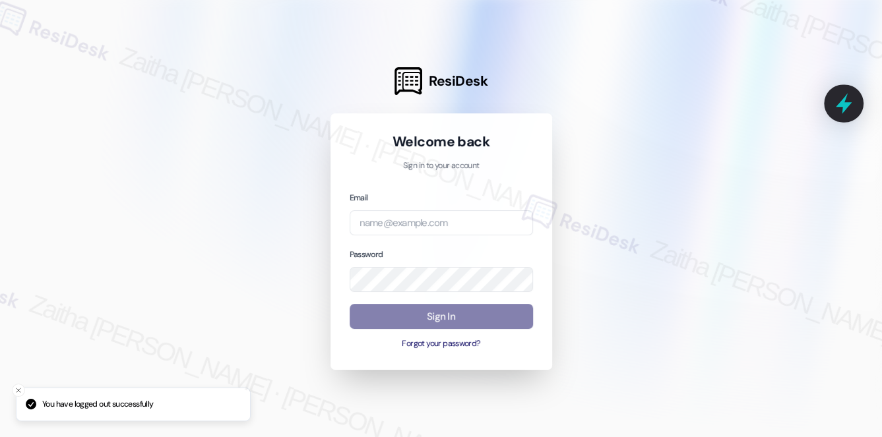
click at [843, 100] on icon at bounding box center [844, 104] width 16 height 20
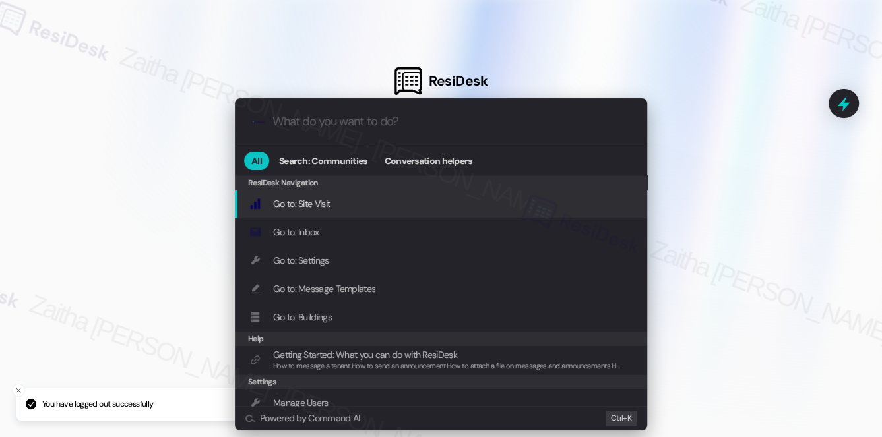
click at [778, 154] on div ".cls-1{fill:#0a055f;}.cls-2{fill:#0cc4c4;} resideskLogoBlueOrange All Search: C…" at bounding box center [441, 218] width 882 height 437
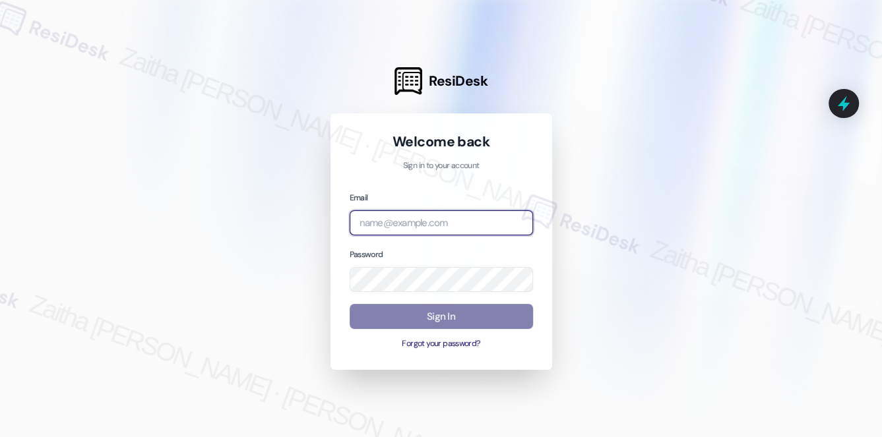
click at [441, 226] on input "email" at bounding box center [441, 223] width 183 height 26
type input "automated-surveys-meridian_management-zaitha.mae.garcia@meridian_management.com"
